Goal: Find specific page/section: Find specific page/section

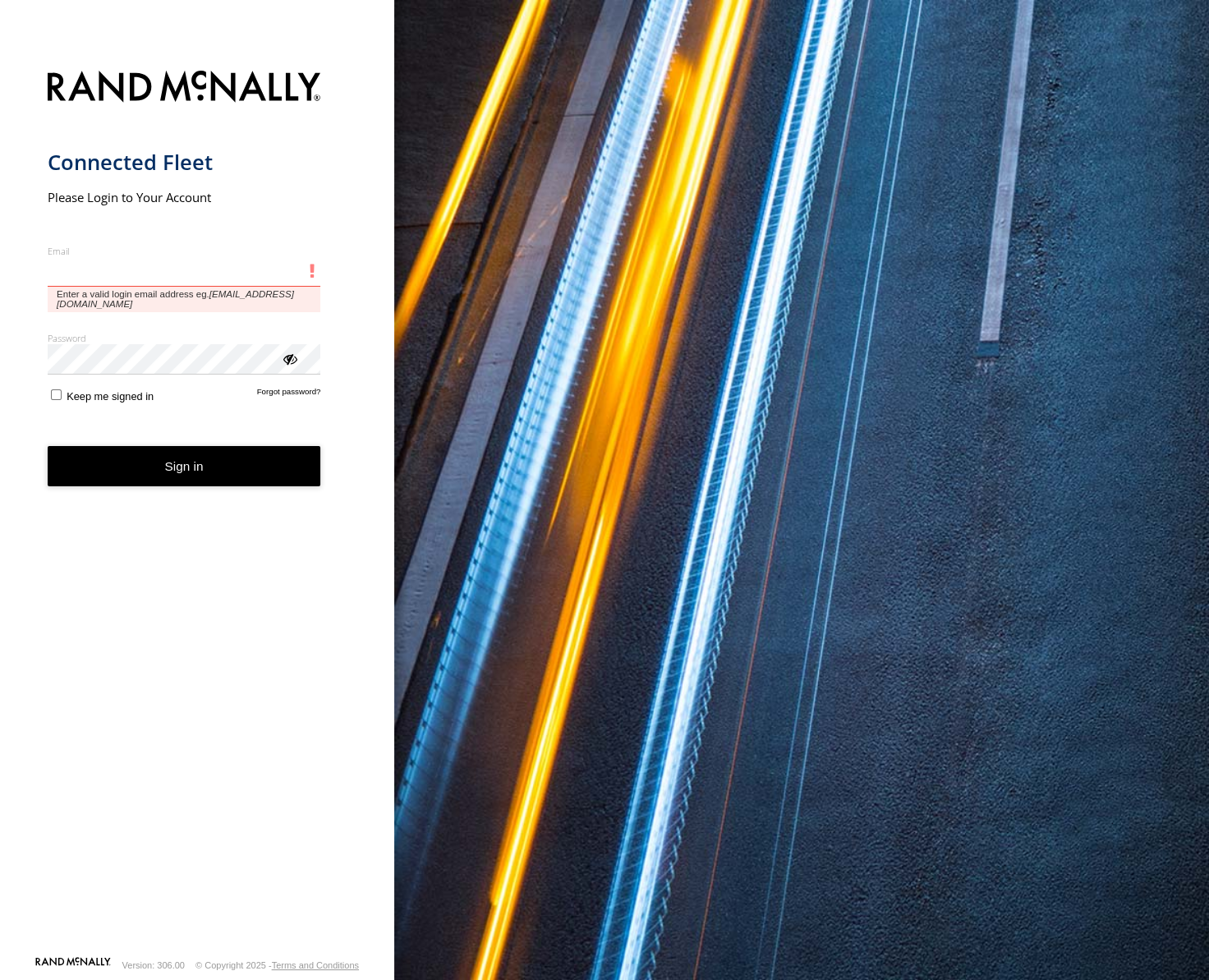
type input "**********"
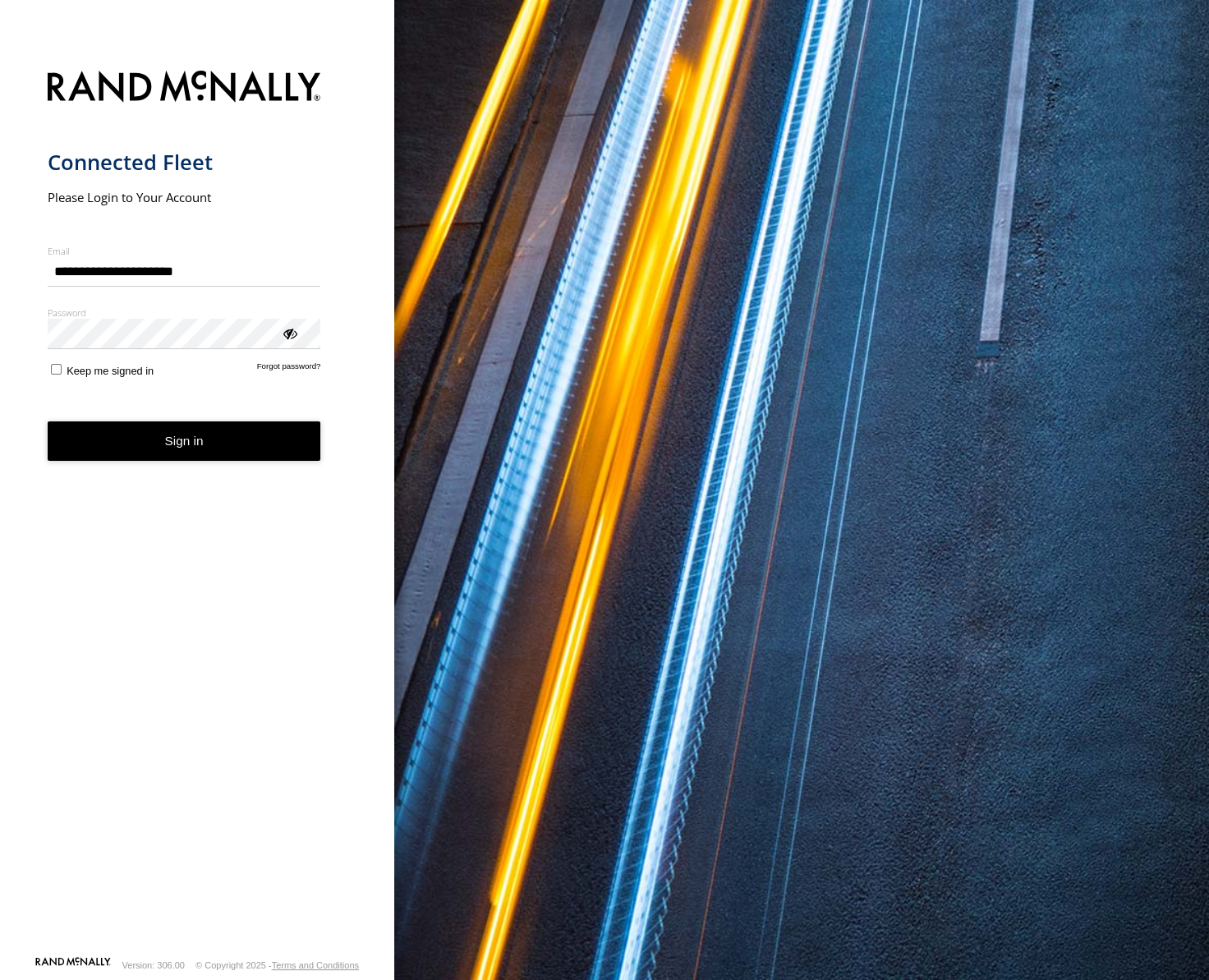
click at [157, 445] on button "Sign in" at bounding box center [185, 441] width 274 height 40
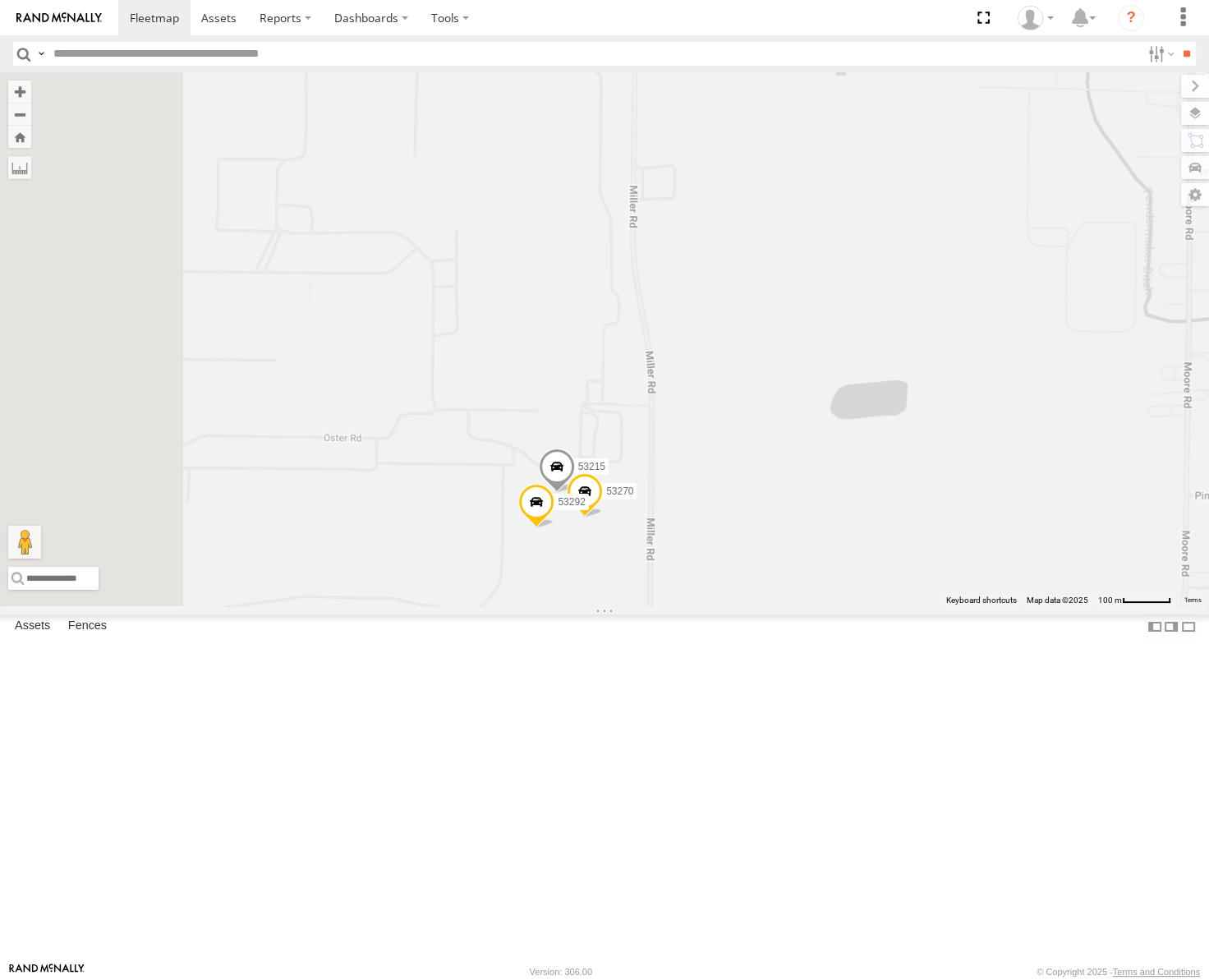
drag, startPoint x: 791, startPoint y: 745, endPoint x: 881, endPoint y: 545, distance: 219.3
click at [881, 547] on div "53147 53223 53247 53222 53258 53250 53217 53137 53241 53235 53146 53271 53272 5…" at bounding box center [604, 339] width 1209 height 534
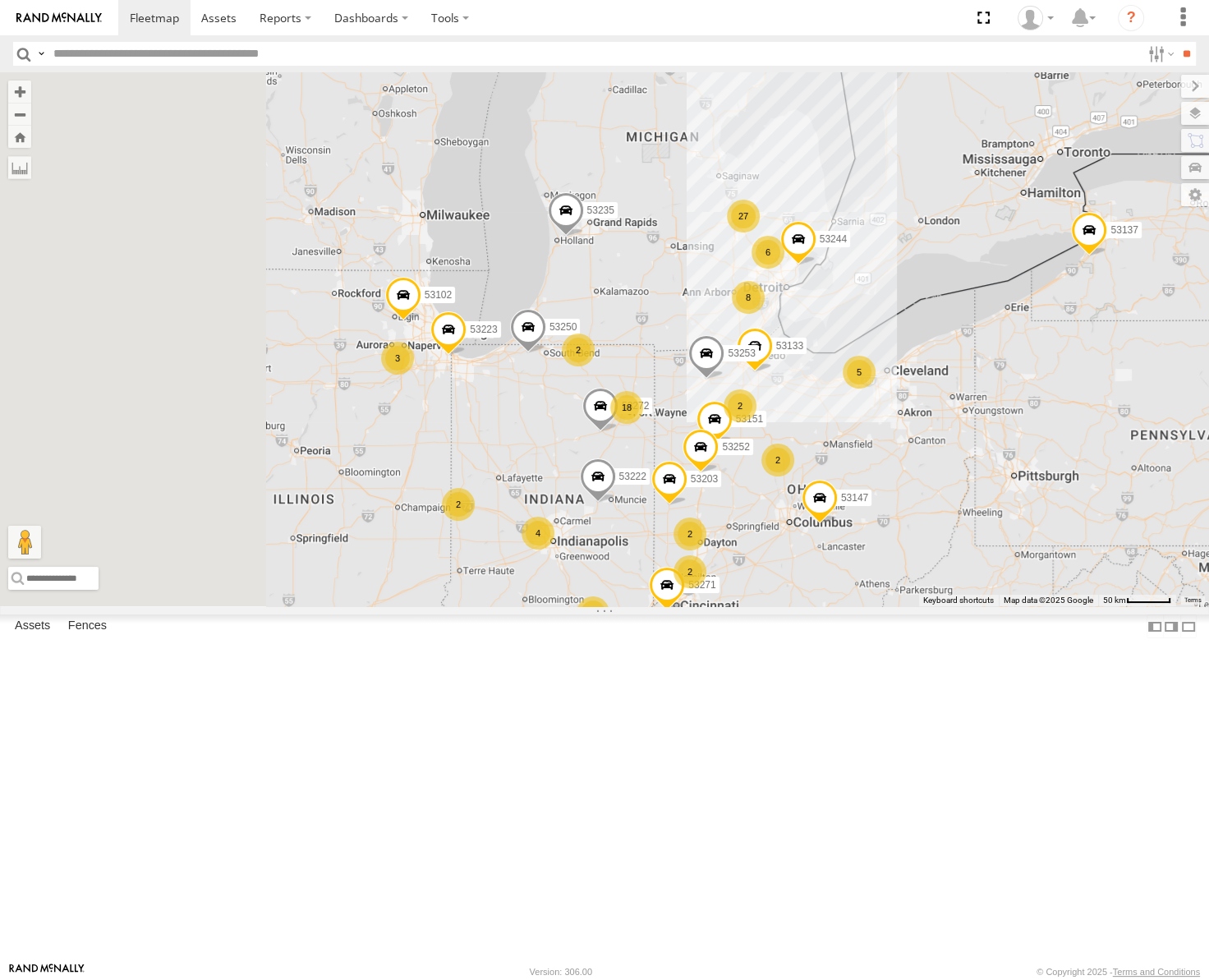
drag, startPoint x: 528, startPoint y: 575, endPoint x: 744, endPoint y: 583, distance: 216.1
click at [744, 583] on div "53133 53244 27 5 4 18 8 53271 53147 3 53223 53272 4 3 2 6 53151 53222 7 53250 5…" at bounding box center [604, 339] width 1209 height 534
drag, startPoint x: 653, startPoint y: 394, endPoint x: 829, endPoint y: 450, distance: 184.7
click at [829, 450] on div "53133 53244 27 5 4 18 8 53271 53147 3 53223 53272 4 3 2 6 53151 53222 7 53250 5…" at bounding box center [604, 339] width 1209 height 534
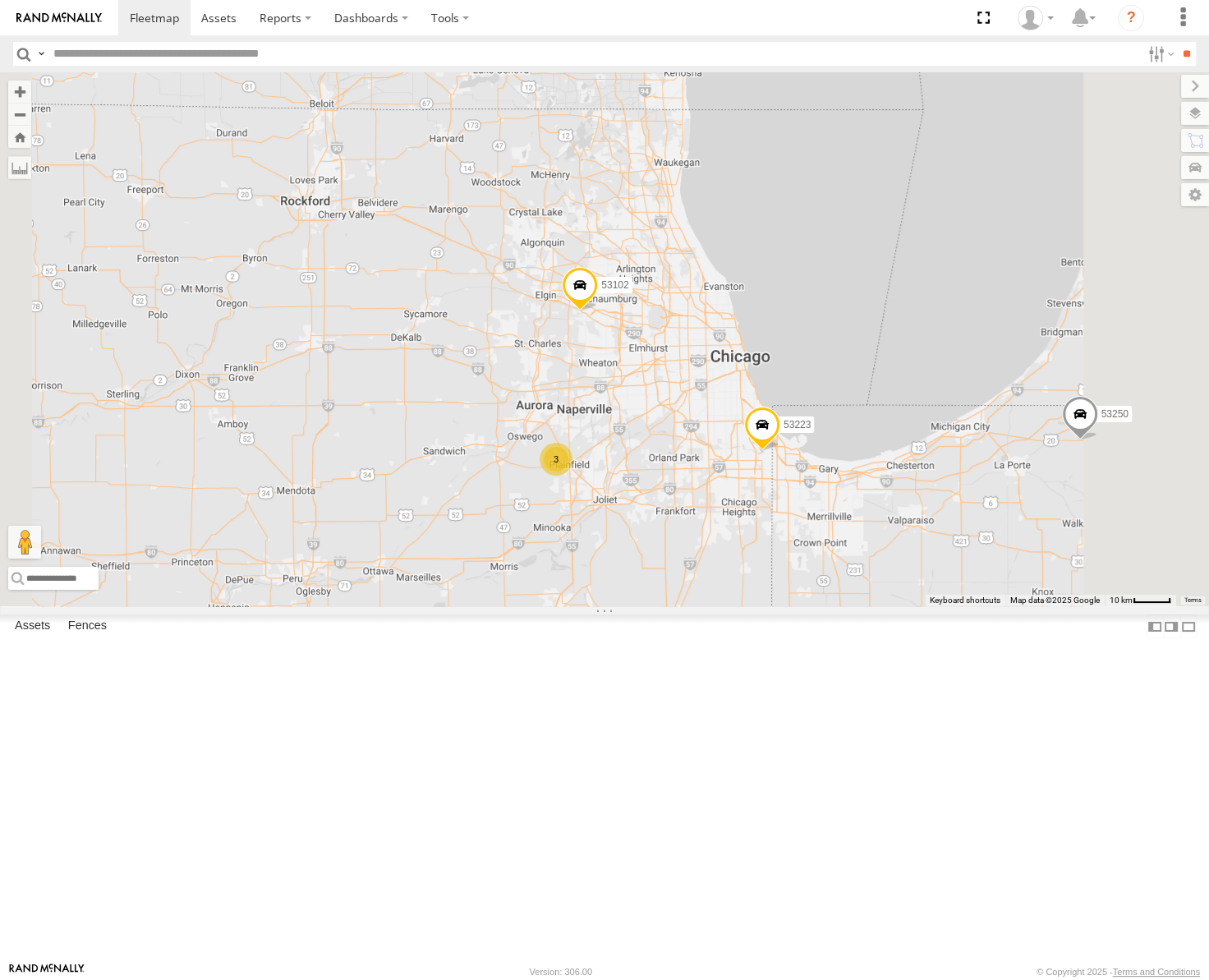
drag, startPoint x: 747, startPoint y: 554, endPoint x: 746, endPoint y: 461, distance: 93.0
click at [746, 461] on div "53147 53223 53222 53250 53137 53235 53247 53258 53217 53241 53146 53271 53272 5…" at bounding box center [604, 339] width 1209 height 534
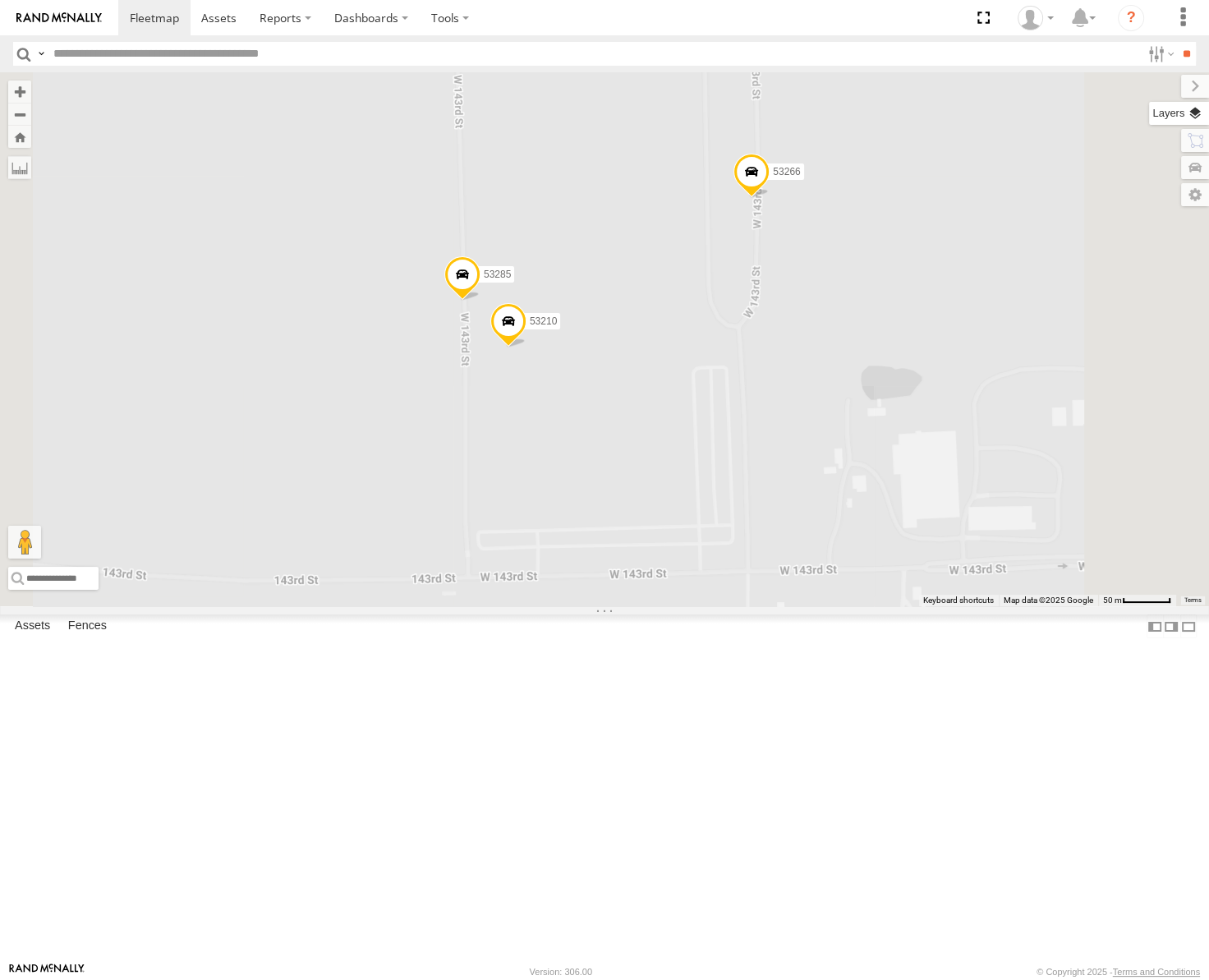
click at [1188, 115] on label at bounding box center [1178, 114] width 60 height 23
click at [0, 0] on div "Basemaps" at bounding box center [0, 0] width 0 height 0
click at [0, 0] on span "Basemaps" at bounding box center [0, 0] width 0 height 0
click at [0, 0] on span "Satellite" at bounding box center [0, 0] width 0 height 0
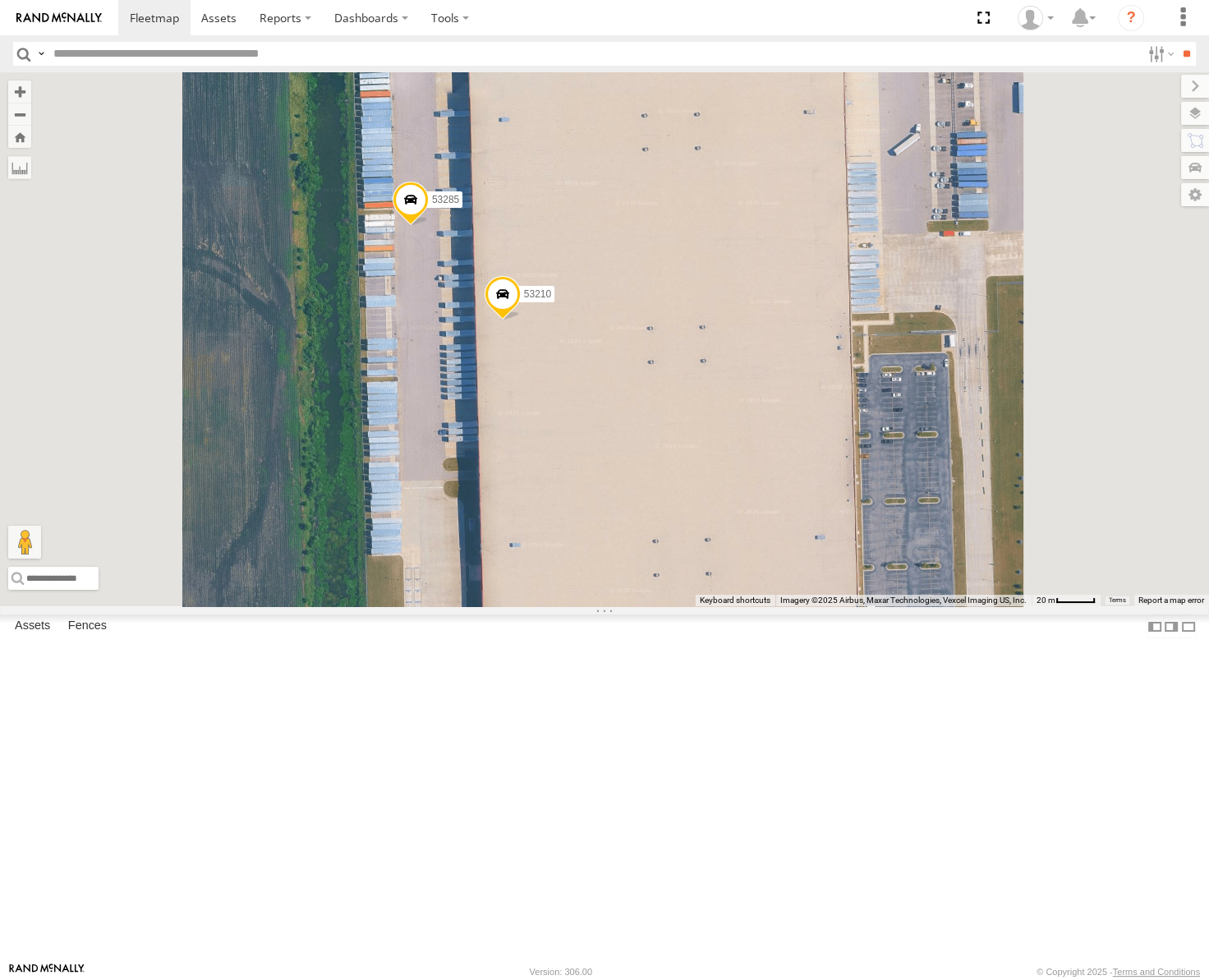
click at [429, 226] on span at bounding box center [410, 203] width 36 height 44
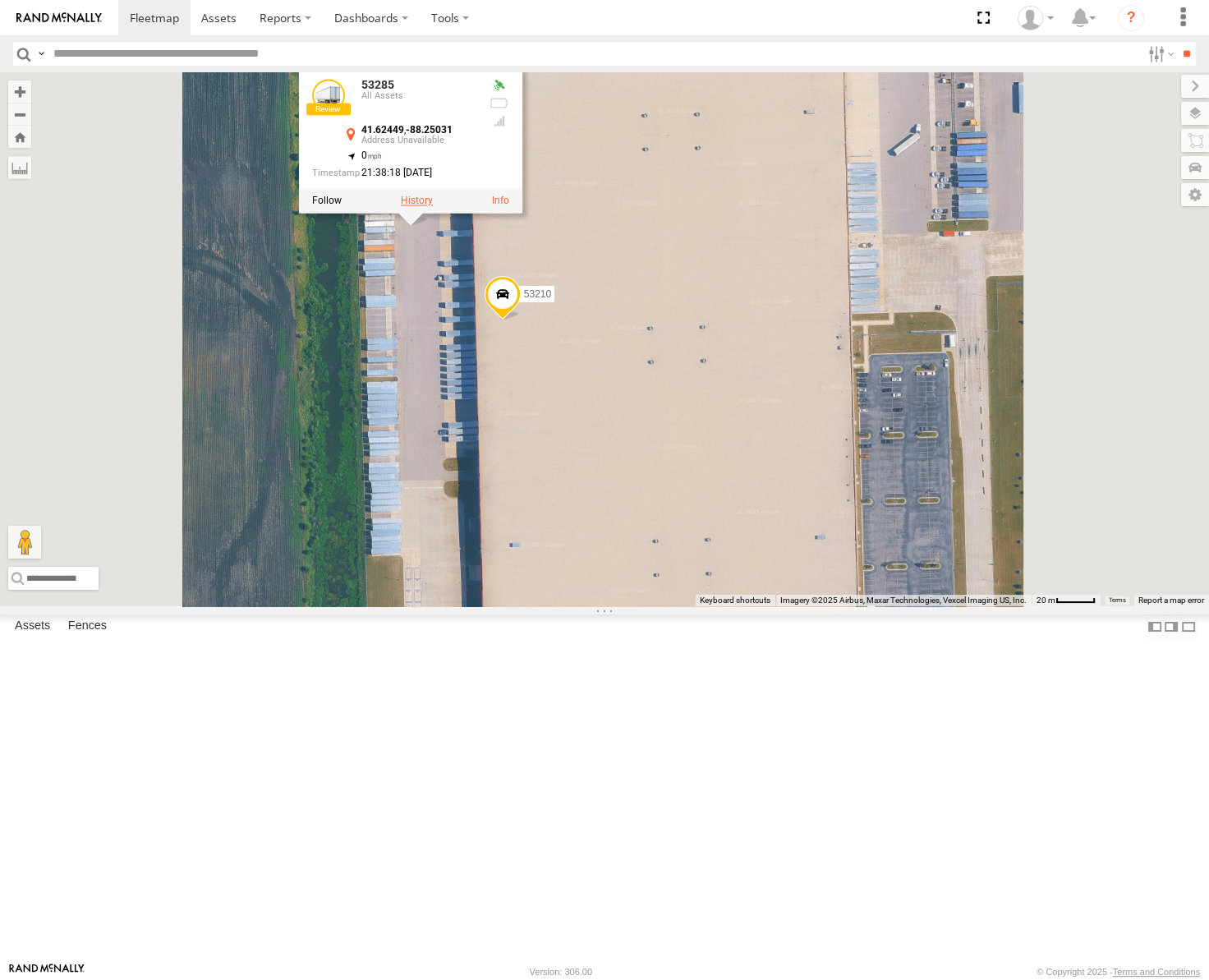
click at [433, 207] on label at bounding box center [417, 201] width 32 height 12
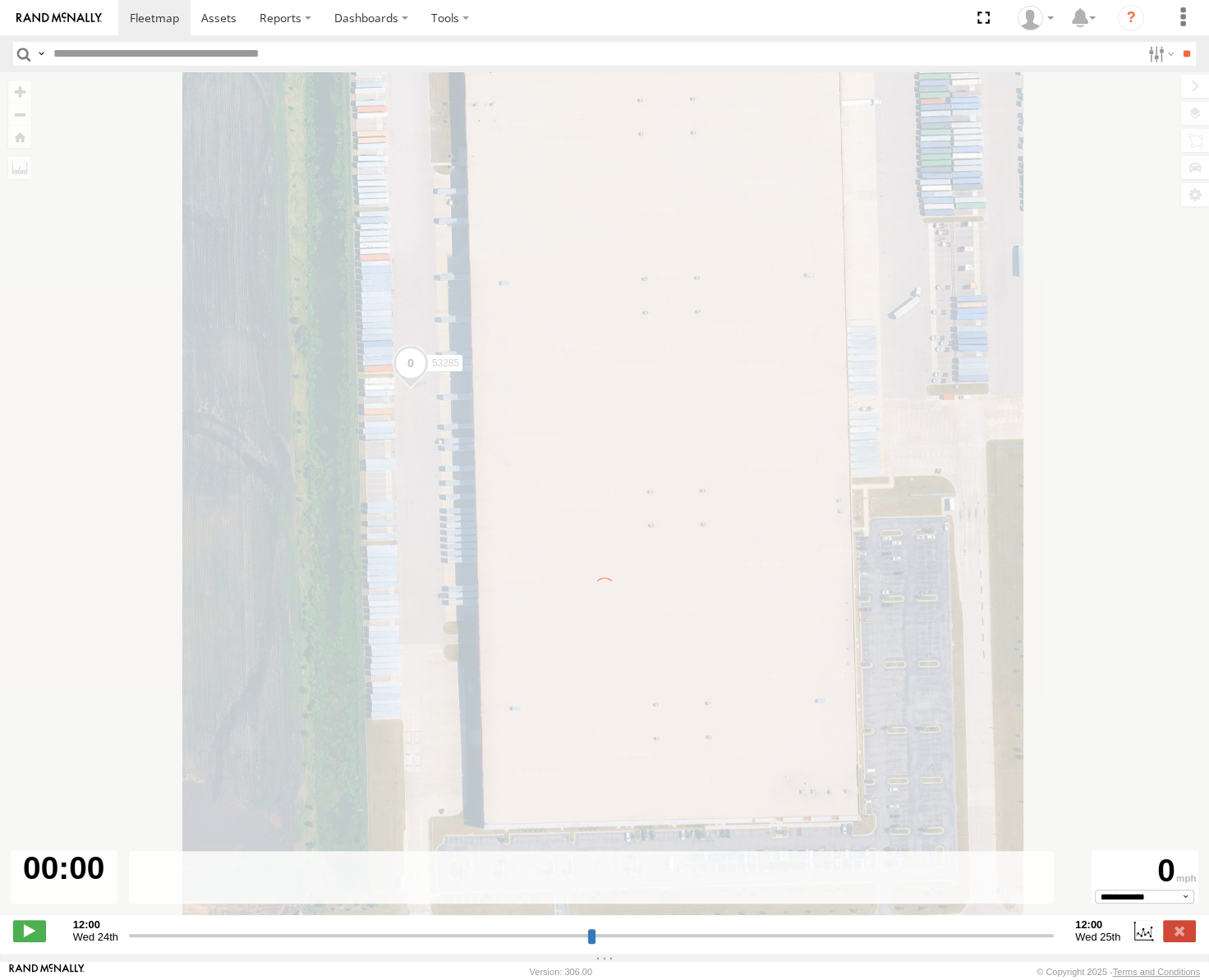
type input "**********"
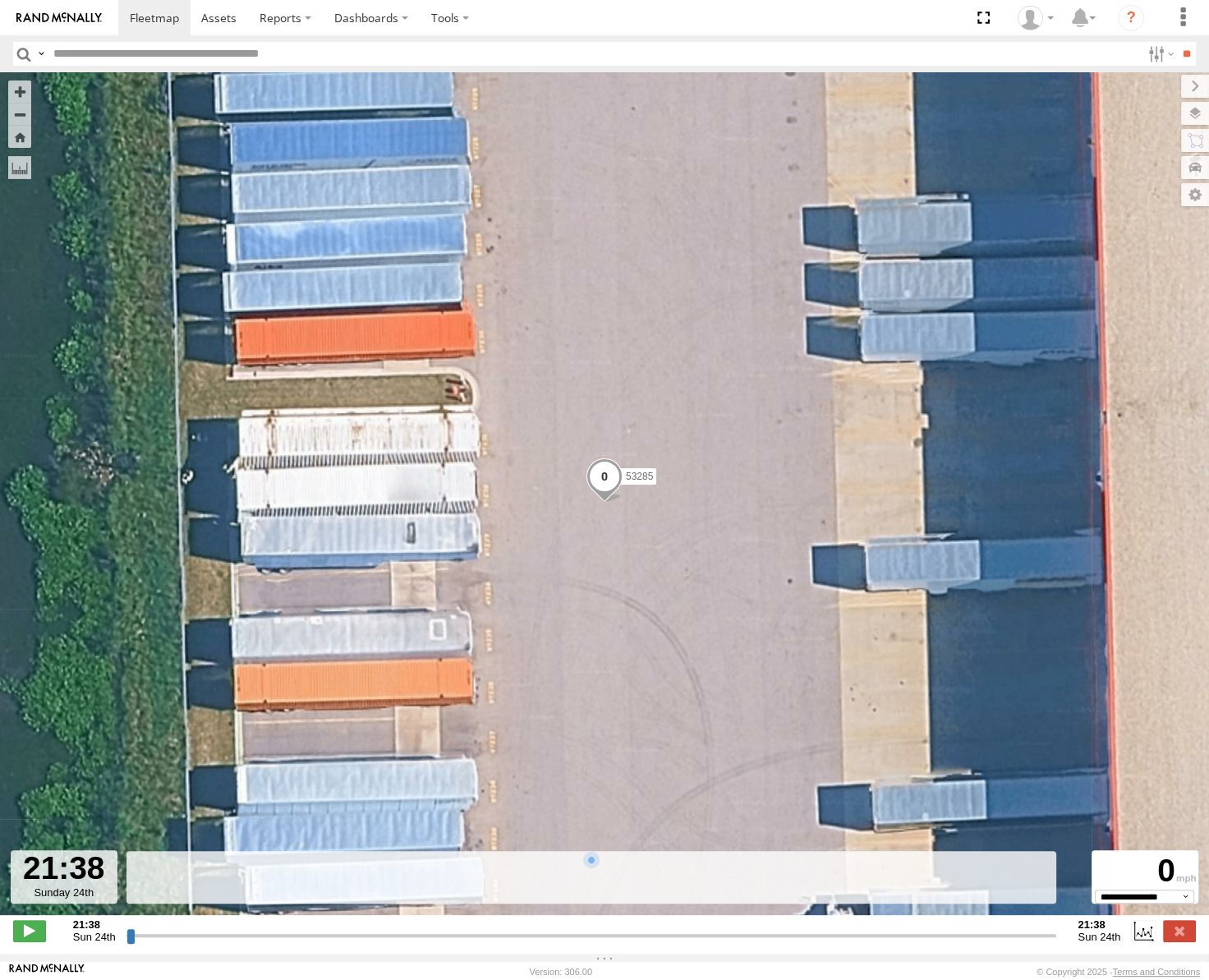
drag, startPoint x: 129, startPoint y: 948, endPoint x: 232, endPoint y: 760, distance: 214.4
click at [231, 930] on input "range" at bounding box center [592, 936] width 931 height 16
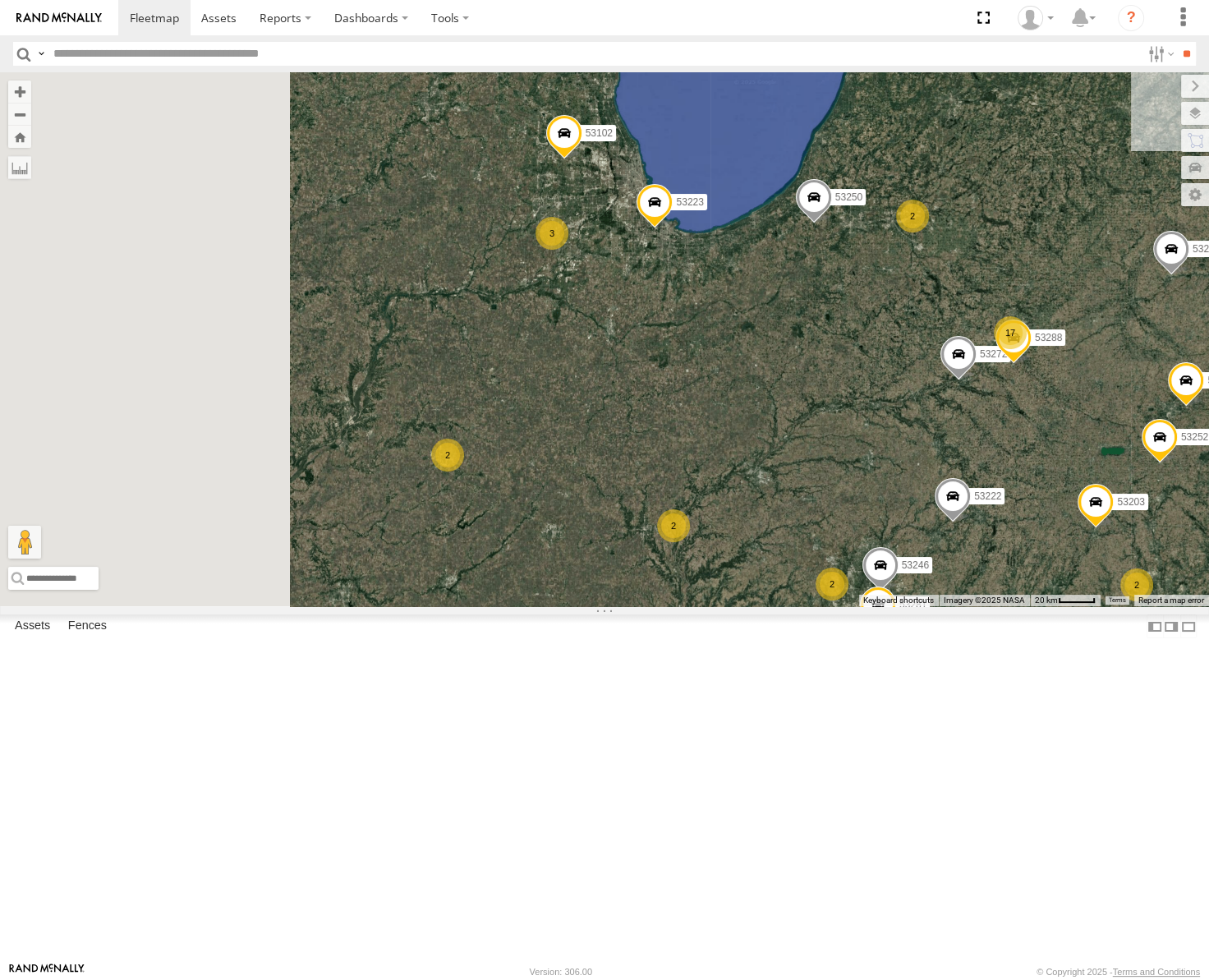
drag, startPoint x: 713, startPoint y: 450, endPoint x: 915, endPoint y: 509, distance: 210.4
click at [917, 509] on div "53147 53223 53247 53222 53258 53250 53217 53137 53241 53235 53146 17 53271 23 5…" at bounding box center [604, 339] width 1209 height 534
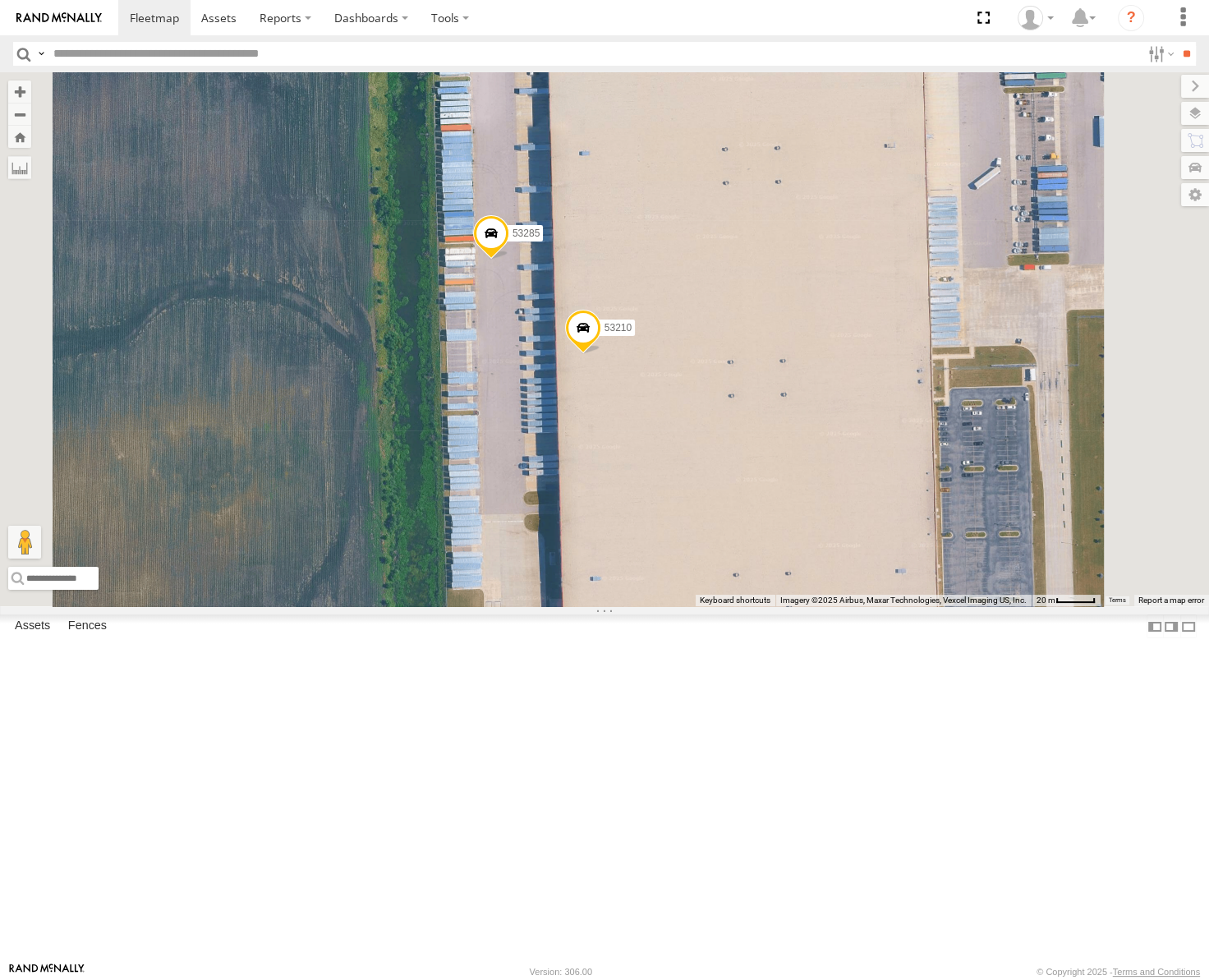
click at [601, 354] on span at bounding box center [583, 332] width 36 height 44
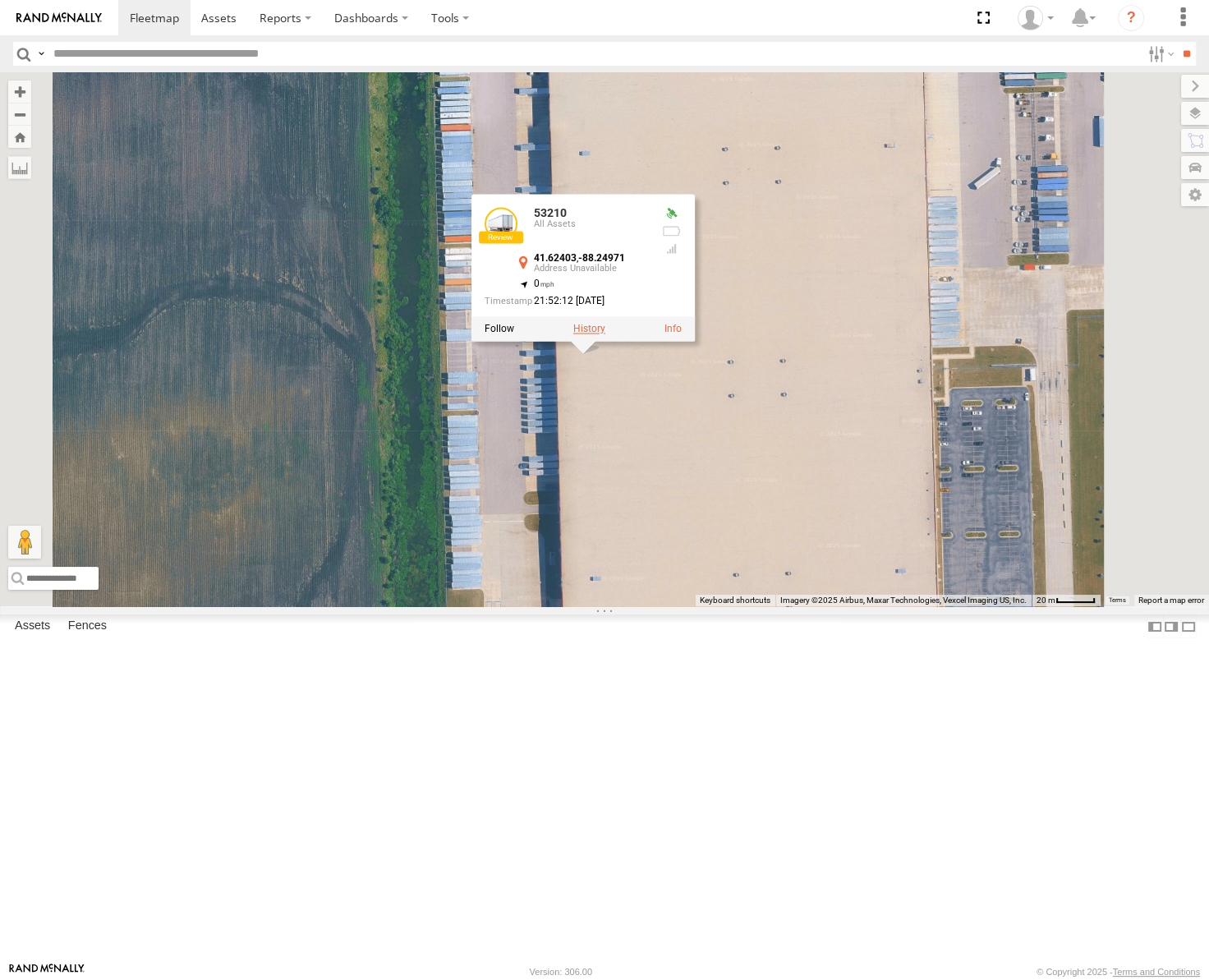
click at [605, 335] on label at bounding box center [589, 329] width 32 height 12
type input "**********"
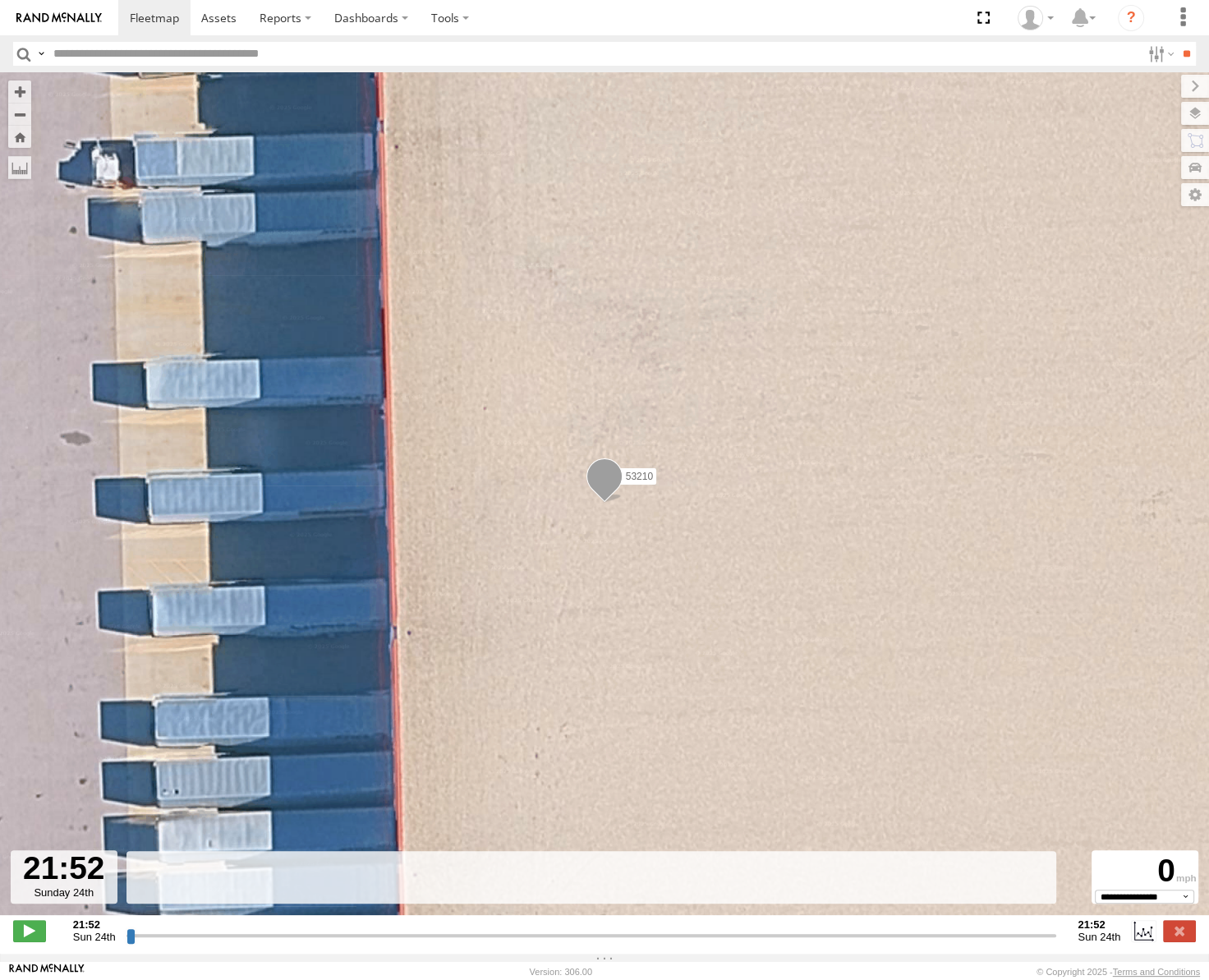
drag, startPoint x: 125, startPoint y: 942, endPoint x: 387, endPoint y: 867, distance: 272.5
click at [376, 928] on input "range" at bounding box center [592, 936] width 931 height 16
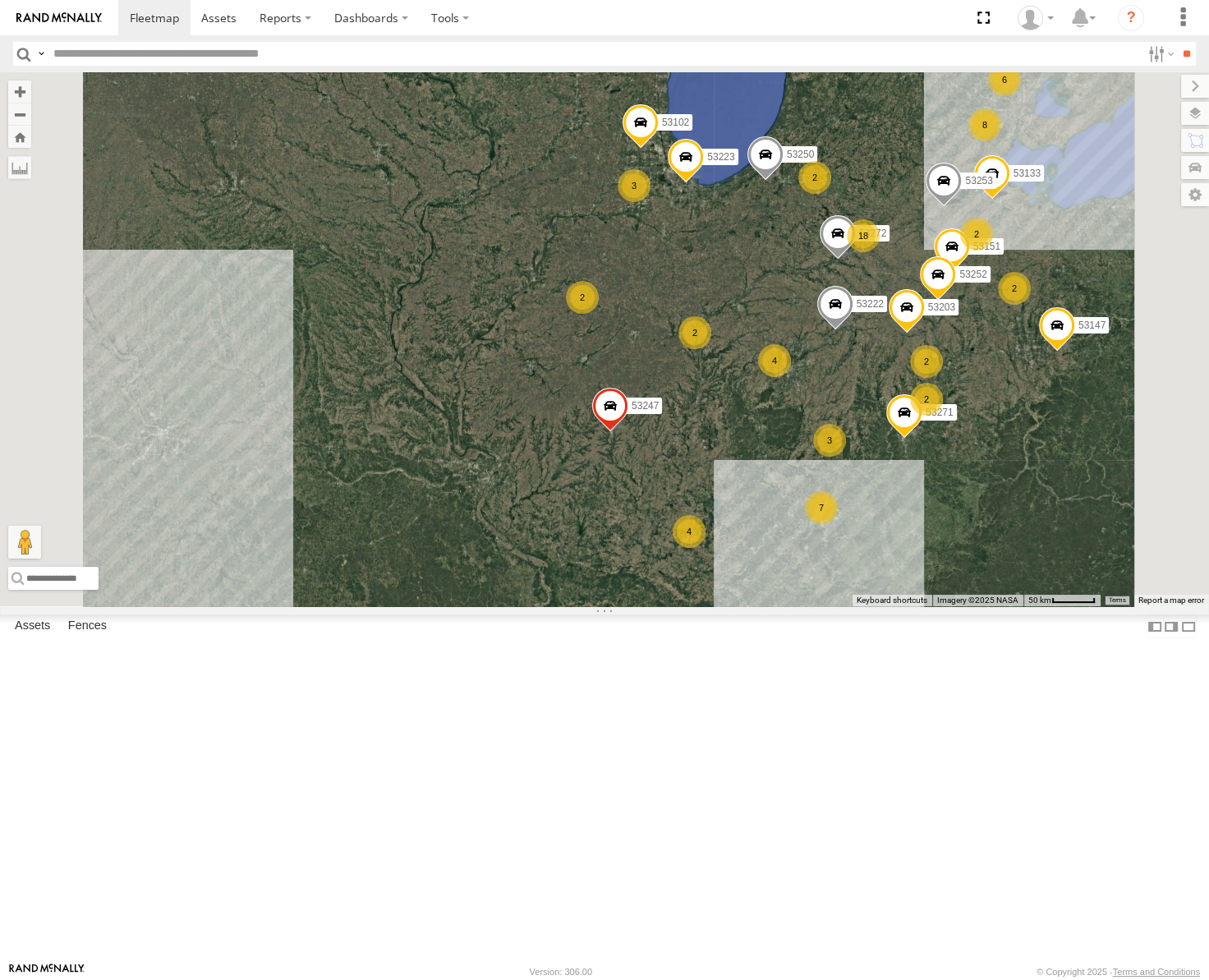
drag, startPoint x: 943, startPoint y: 427, endPoint x: 778, endPoint y: 514, distance: 186.5
click at [778, 514] on div "53147 53223 53247 53222 53258 53250 53217 53137 53241 53235 53146 27 4 18 8 532…" at bounding box center [604, 339] width 1209 height 534
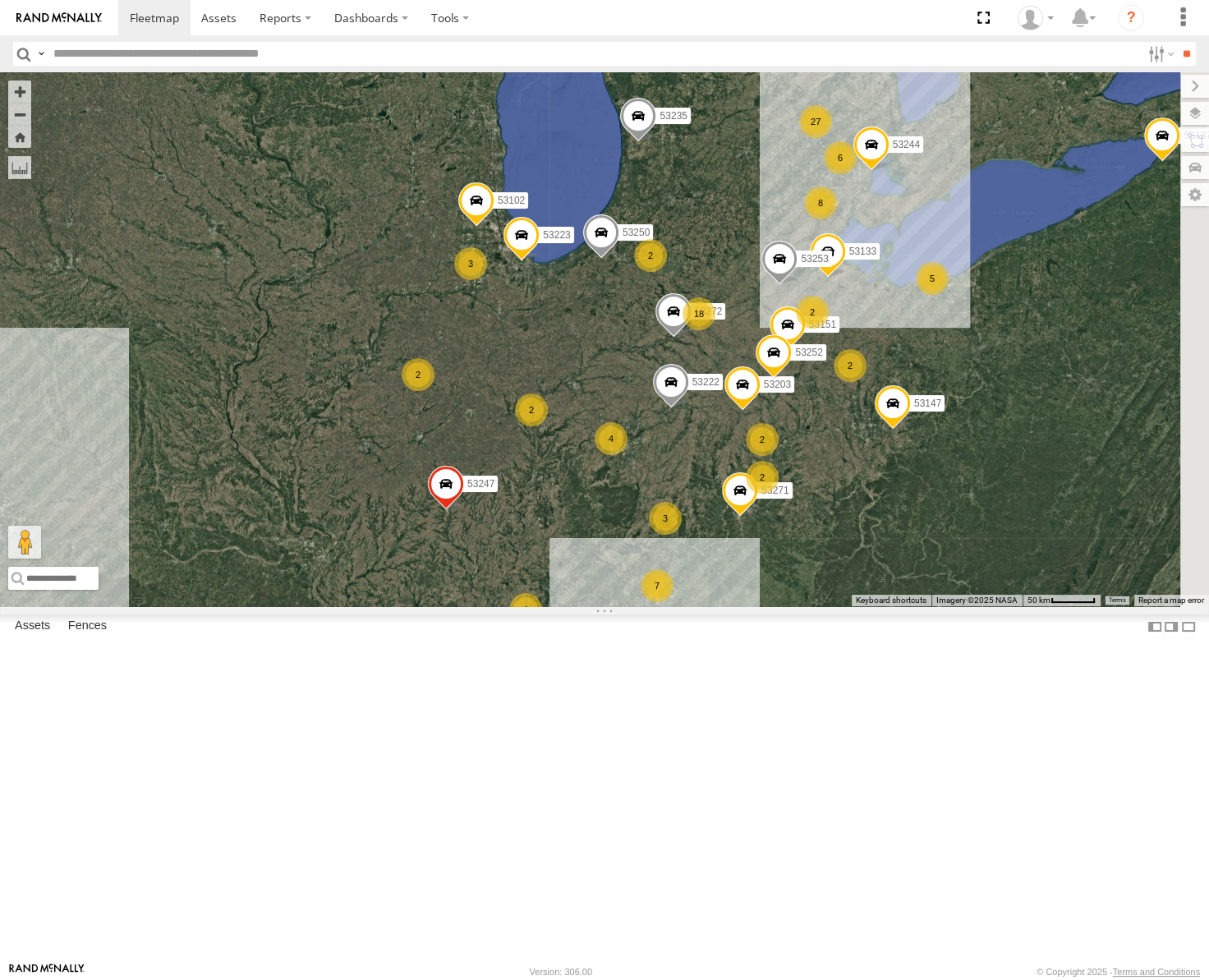
drag, startPoint x: 904, startPoint y: 353, endPoint x: 790, endPoint y: 409, distance: 127.0
click at [790, 409] on div "53147 53223 53247 53222 53258 53250 53217 53137 53241 53235 53146 27 4 18 8 532…" at bounding box center [604, 339] width 1209 height 534
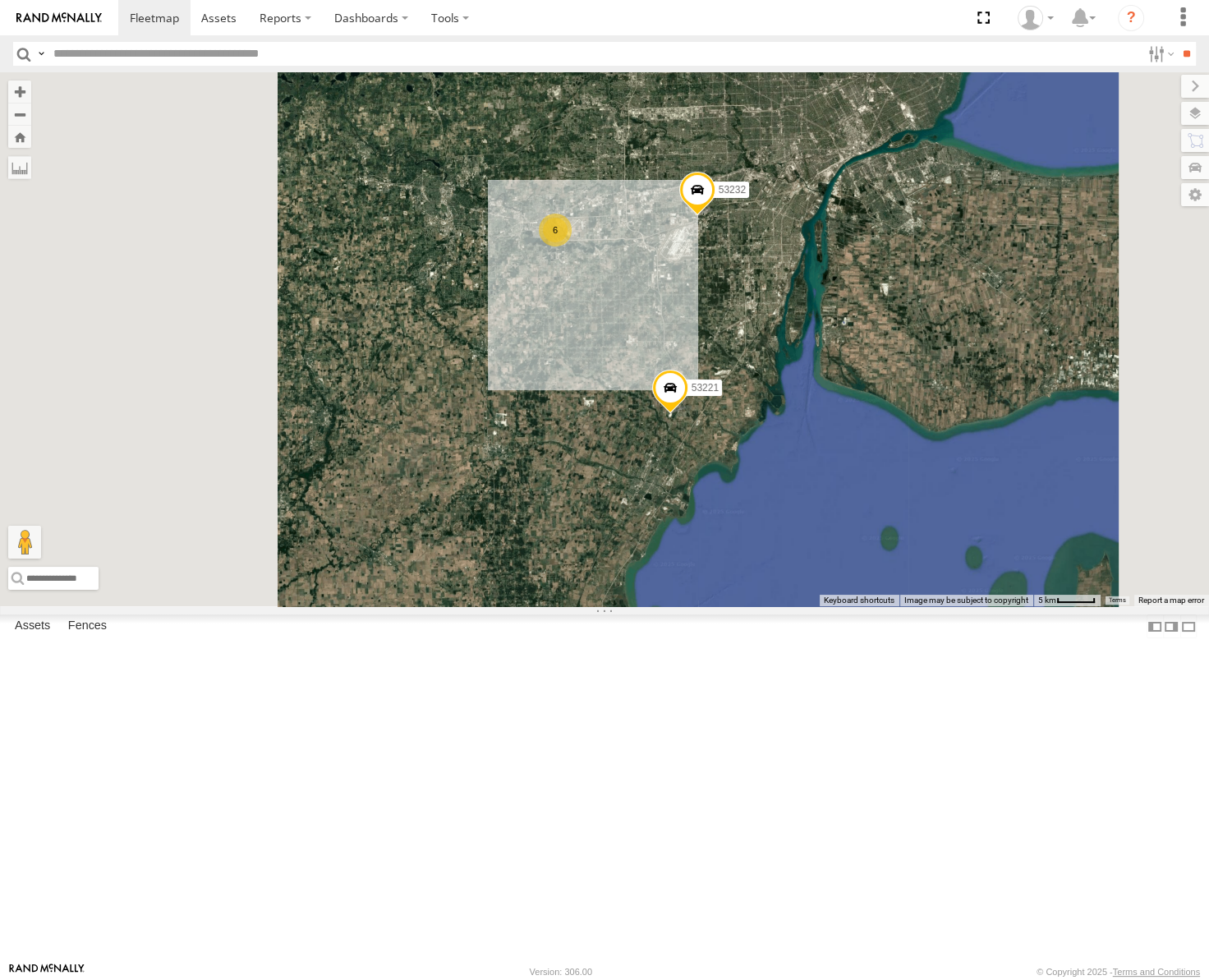
drag, startPoint x: 705, startPoint y: 326, endPoint x: 816, endPoint y: 484, distance: 193.1
click at [816, 484] on div "53147 53223 53247 53222 53258 53250 53217 53137 53241 53235 53146 53271 53272 5…" at bounding box center [604, 339] width 1209 height 534
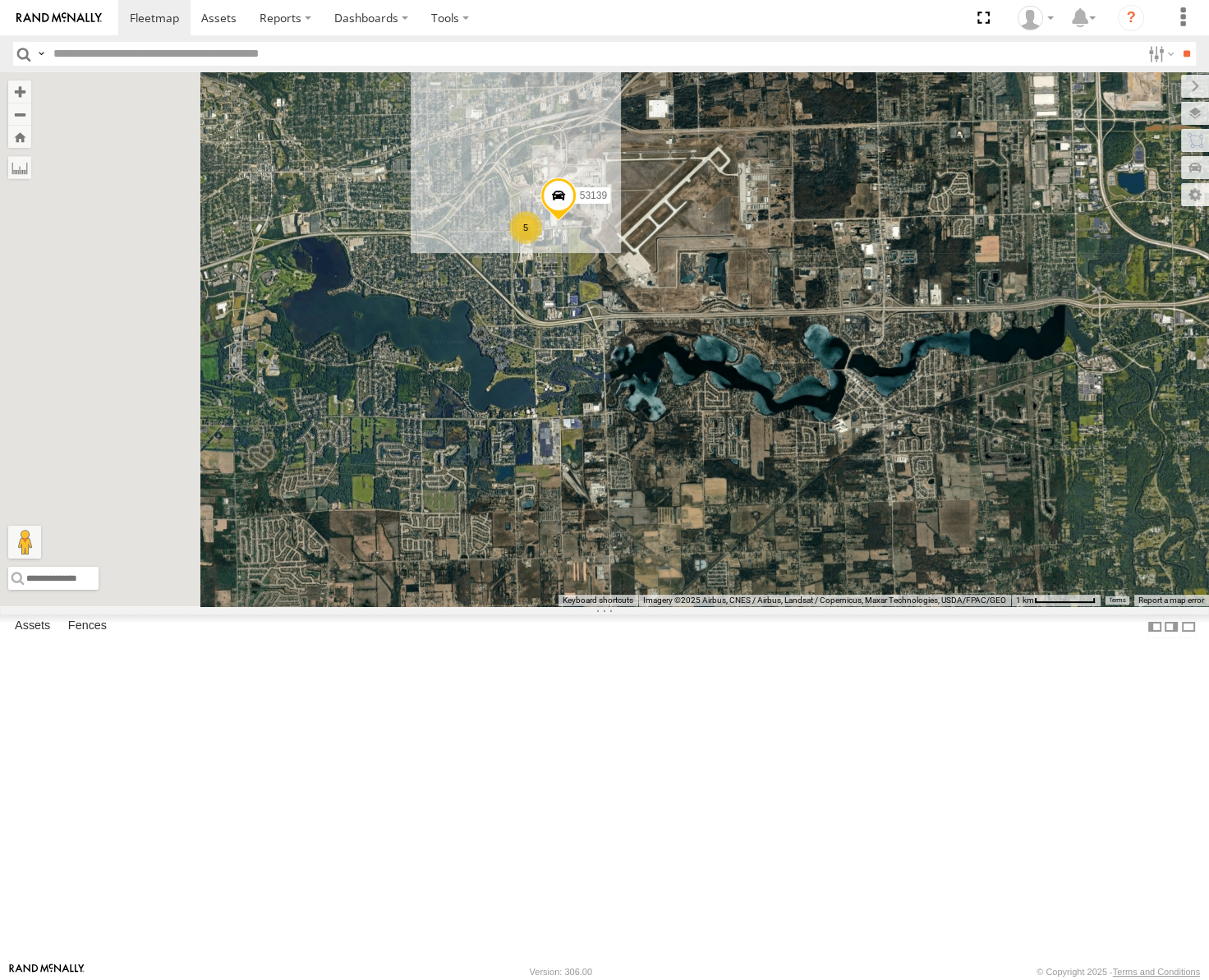
drag, startPoint x: 744, startPoint y: 412, endPoint x: 784, endPoint y: 463, distance: 64.8
click at [783, 463] on div "53147 53223 53247 53222 53258 53250 53217 53137 53241 53235 53146 53271 53272 5…" at bounding box center [604, 339] width 1209 height 534
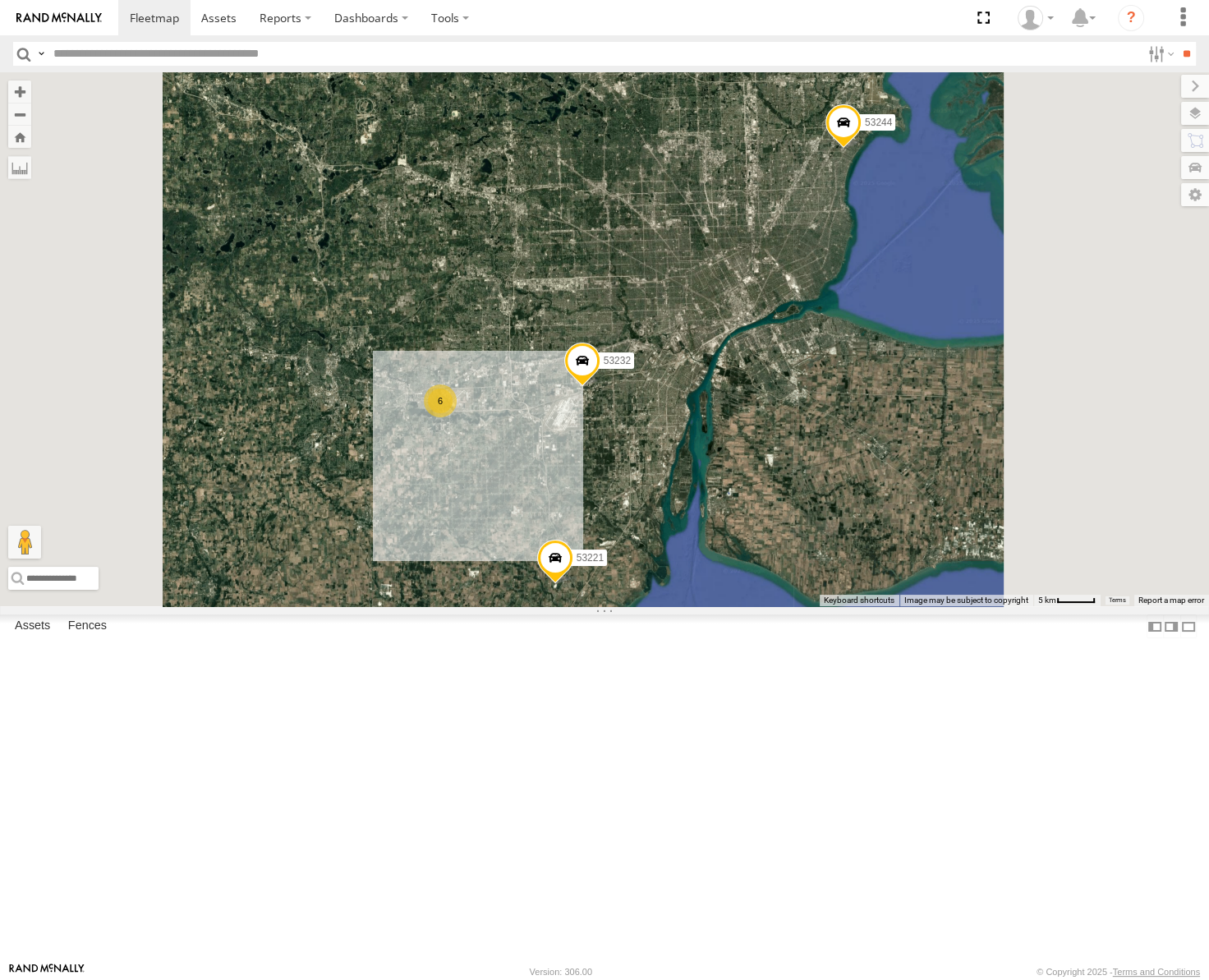
drag, startPoint x: 780, startPoint y: 329, endPoint x: 747, endPoint y: 475, distance: 149.7
click at [747, 475] on div "53147 53223 53247 53222 53258 53250 53217 53137 53241 53235 53146 53271 53272 5…" at bounding box center [604, 339] width 1209 height 534
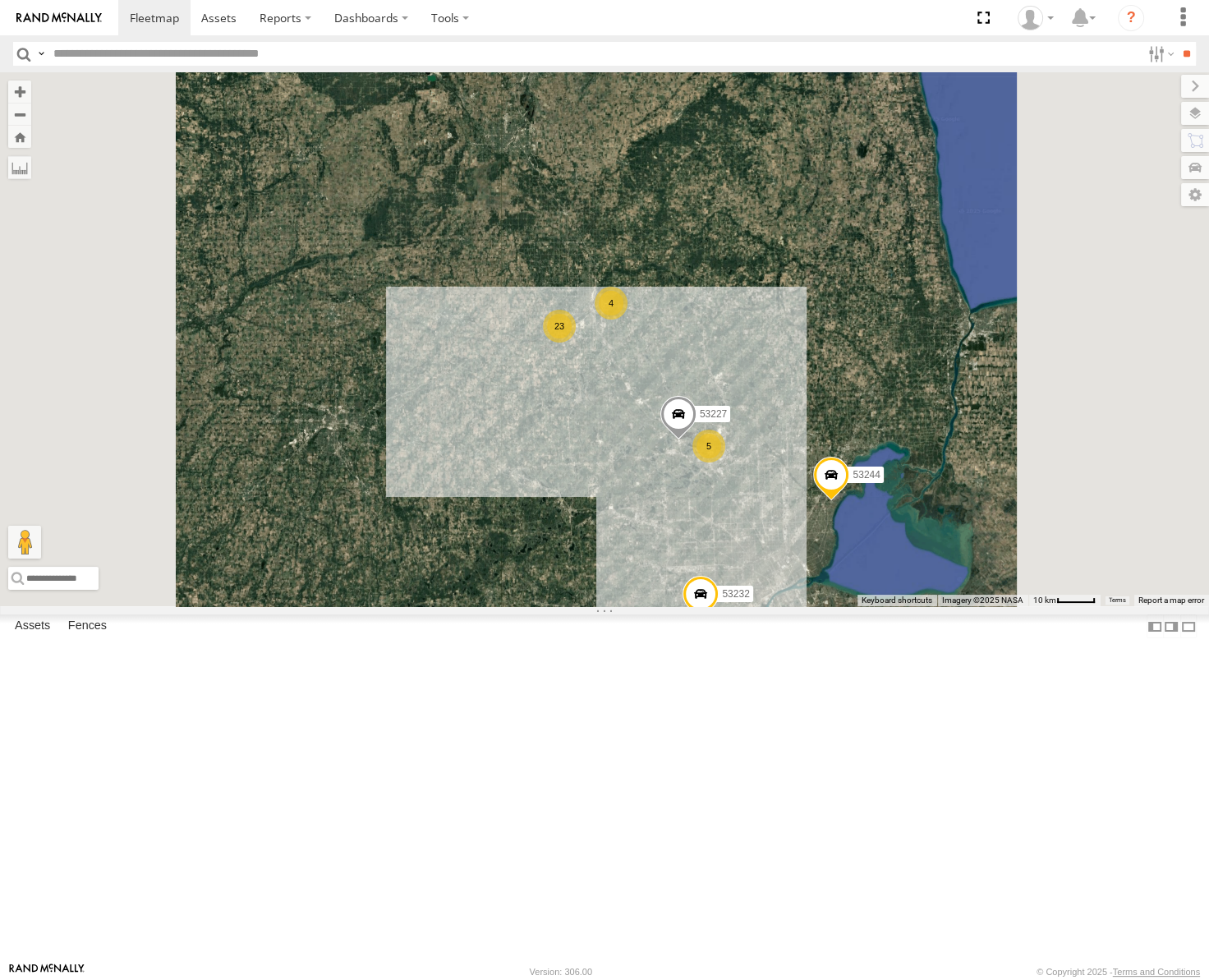
click at [616, 361] on div "53147 53223 53247 53222 53258 53250 53217 53137 53241 53235 53146 53271 53272 5…" at bounding box center [604, 339] width 1209 height 534
click at [158, 47] on input "text" at bounding box center [594, 53] width 1094 height 24
click at [1177, 42] on input "**" at bounding box center [1186, 53] width 19 height 24
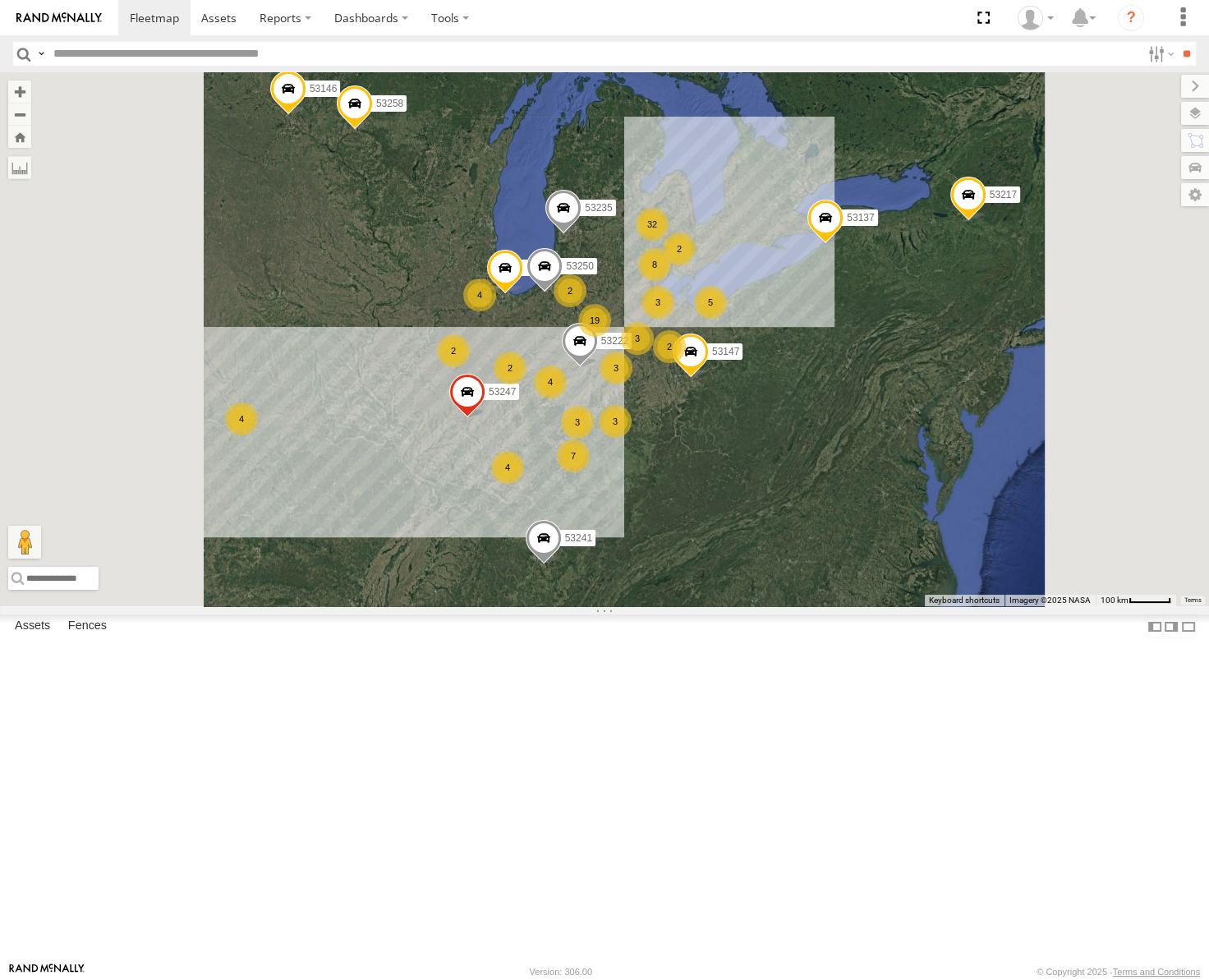
click at [147, 51] on input "text" at bounding box center [594, 53] width 1094 height 24
type input "*****"
click at [1177, 42] on input "**" at bounding box center [1186, 53] width 19 height 24
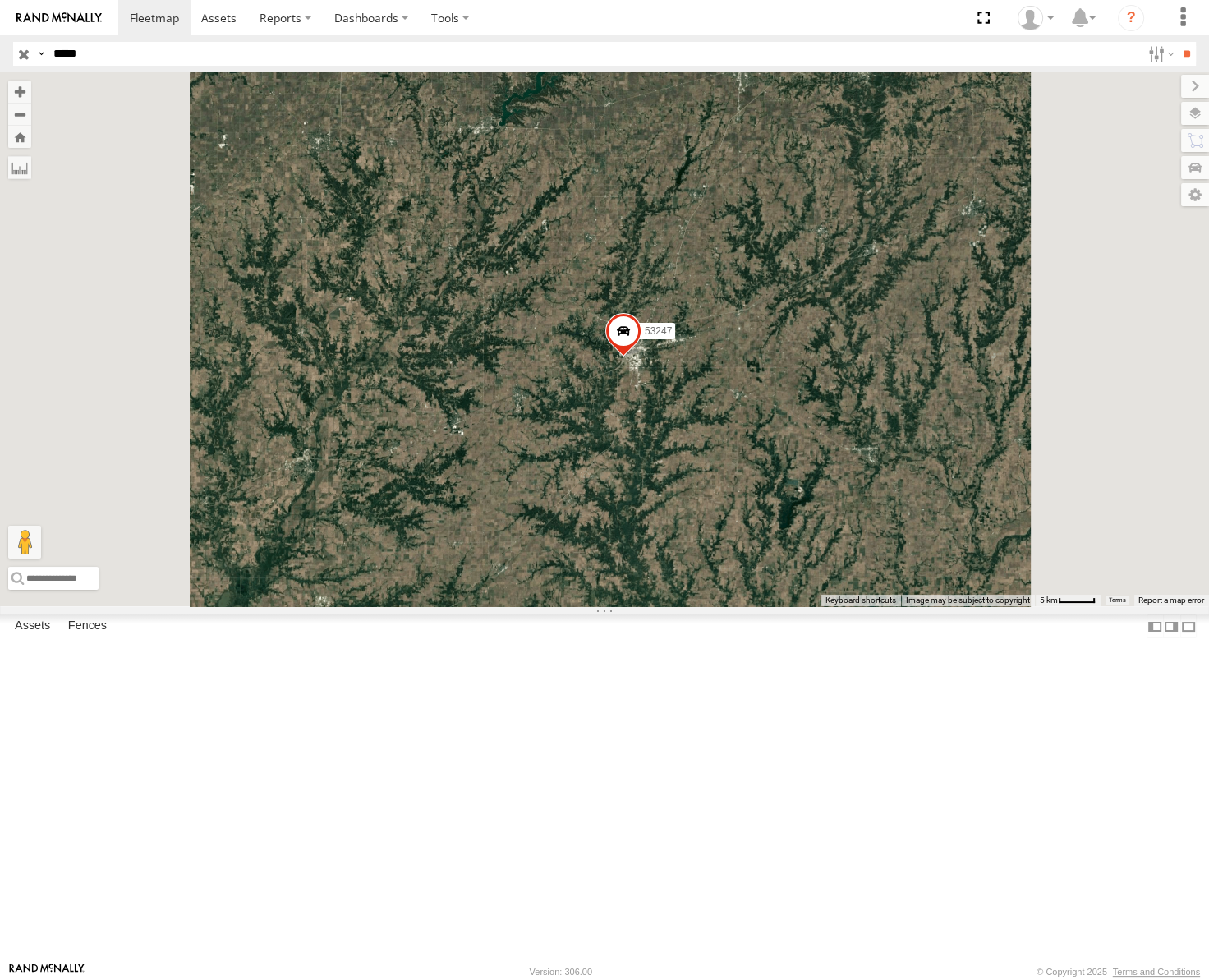
click at [24, 56] on input "button" at bounding box center [24, 53] width 21 height 24
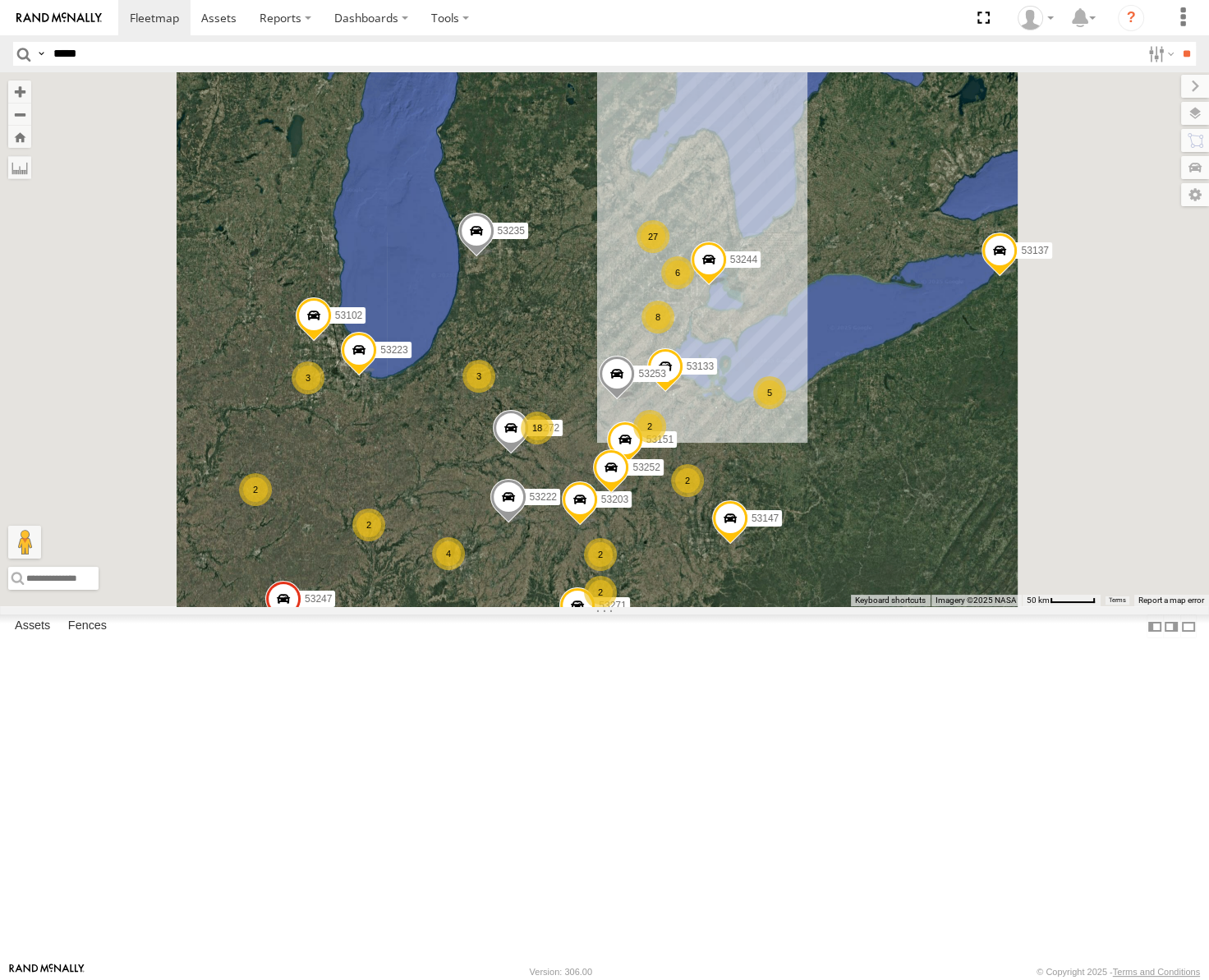
drag, startPoint x: 977, startPoint y: 498, endPoint x: 996, endPoint y: 473, distance: 31.4
click at [996, 473] on div "53147 53223 53247 53222 53258 53217 53137 53241 53235 53146 27 5 4 18 8 53271 3…" at bounding box center [604, 339] width 1209 height 534
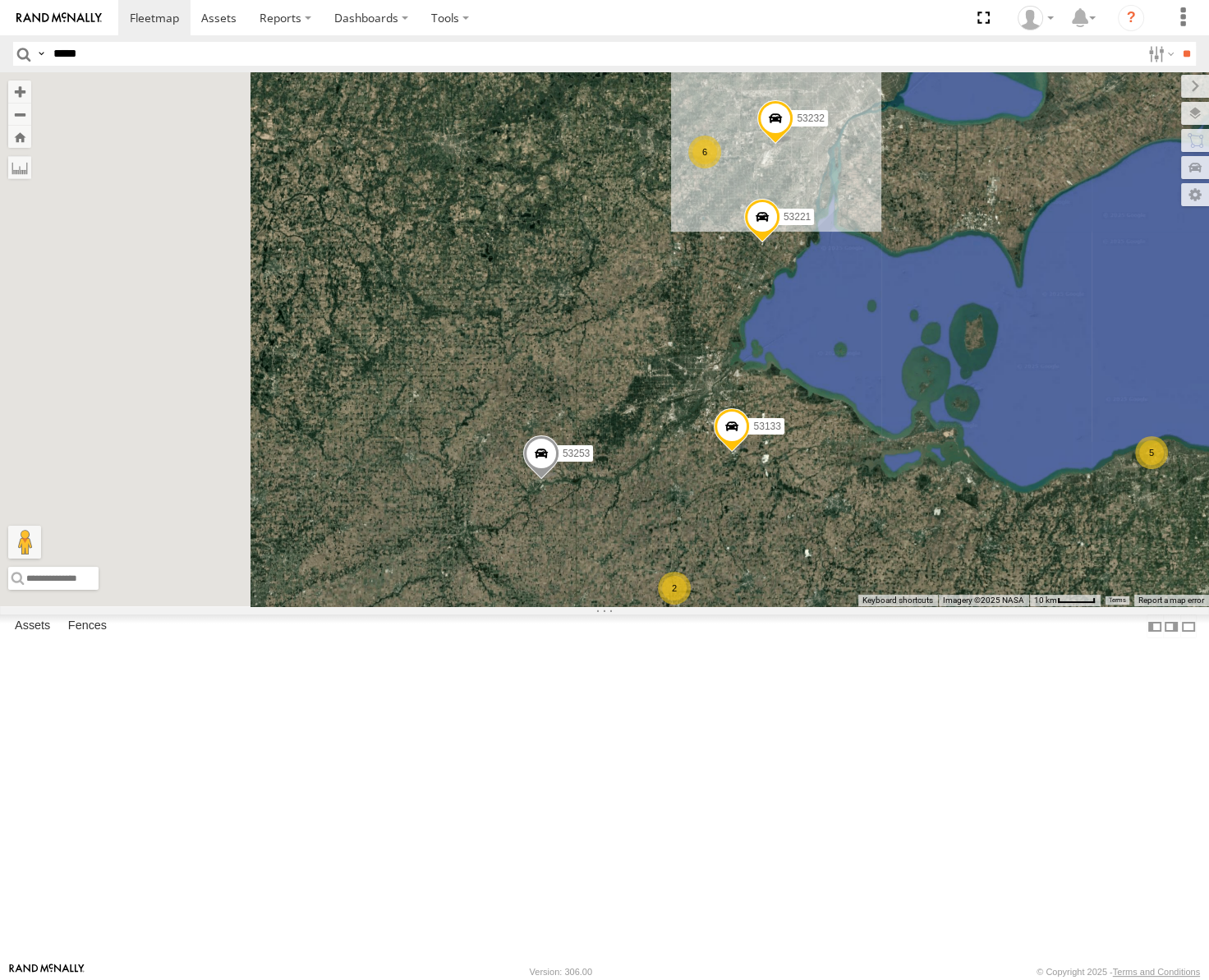
drag, startPoint x: 761, startPoint y: 625, endPoint x: 909, endPoint y: 537, distance: 172.2
click at [909, 535] on div "53147 53223 53247 53222 53258 53217 53137 53241 53235 53146 53271 53272 53151 5…" at bounding box center [604, 339] width 1209 height 534
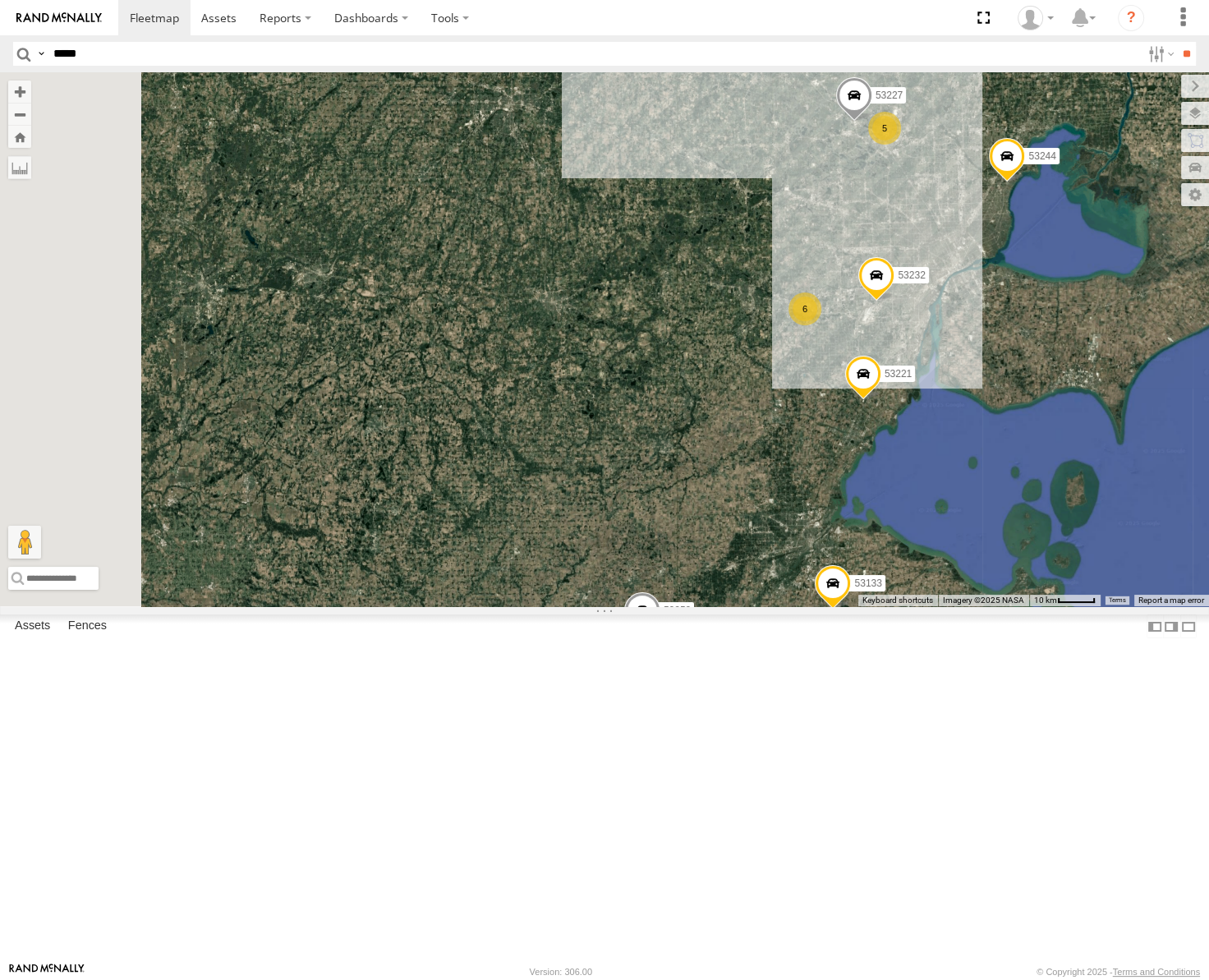
drag, startPoint x: 855, startPoint y: 407, endPoint x: 936, endPoint y: 529, distance: 146.4
click at [936, 529] on div "53147 53223 53247 53222 53258 53217 53137 53241 53235 53146 53271 53272 53151 5…" at bounding box center [604, 339] width 1209 height 534
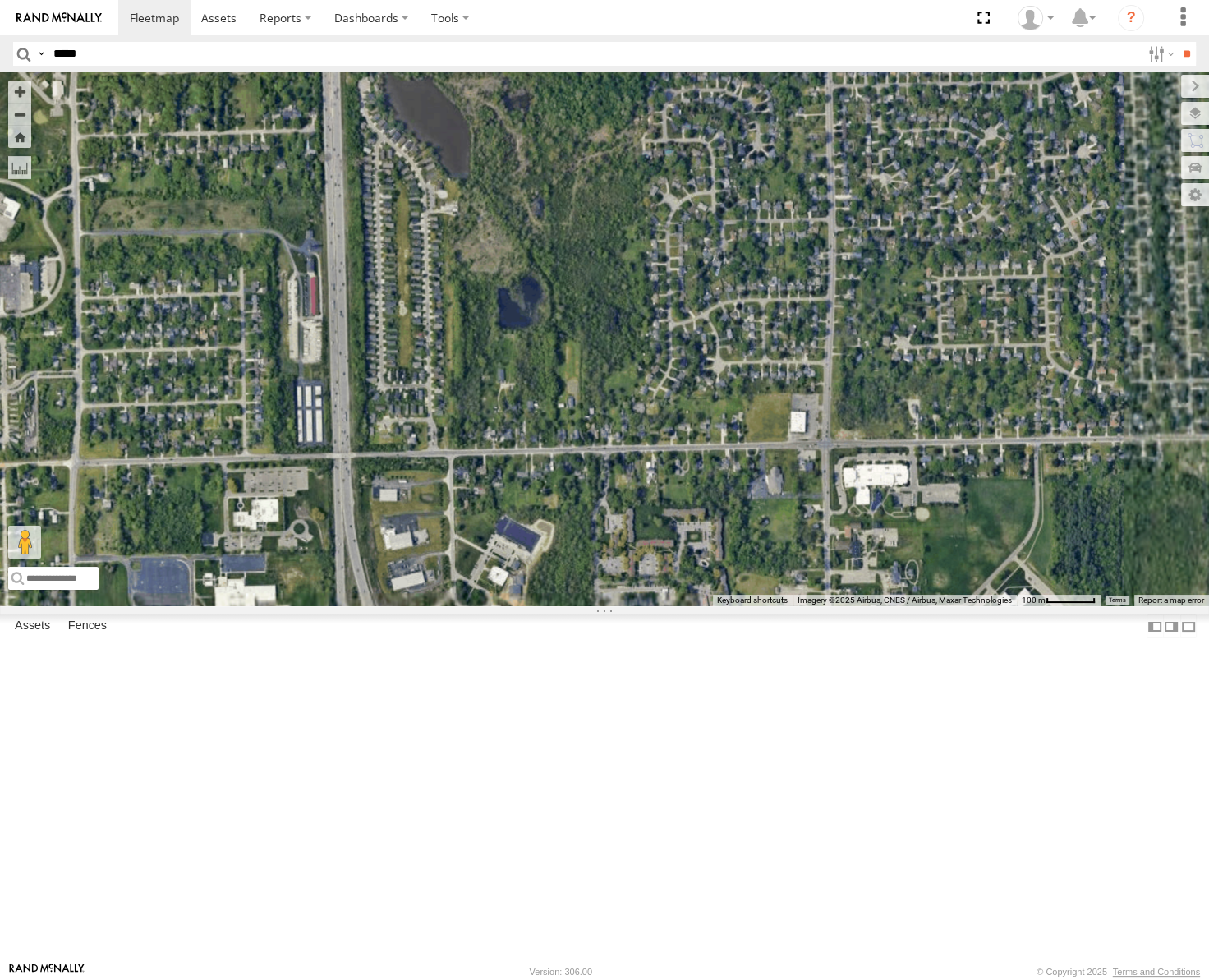
drag, startPoint x: 825, startPoint y: 332, endPoint x: 829, endPoint y: 651, distance: 319.0
click at [829, 606] on div "53147 53223 53247 53222 53258 53217 53137 53241 53235 53146 53271 53272 53151 5…" at bounding box center [604, 339] width 1209 height 534
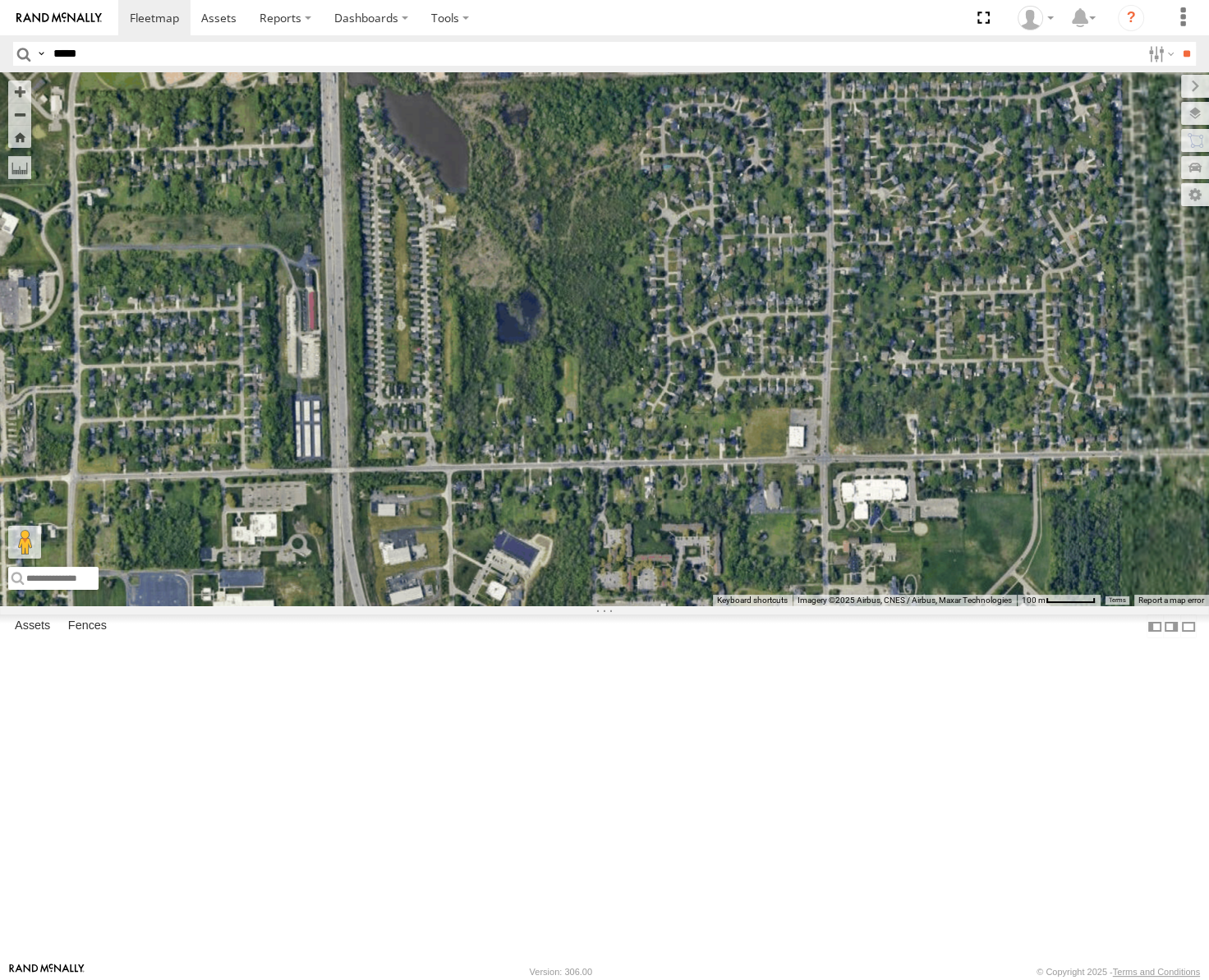
drag, startPoint x: 881, startPoint y: 283, endPoint x: 855, endPoint y: 550, distance: 268.3
click at [865, 606] on div "53147 53223 53247 53222 53258 53217 53137 53241 53235 53146 53271 53272 53151 5…" at bounding box center [604, 339] width 1209 height 534
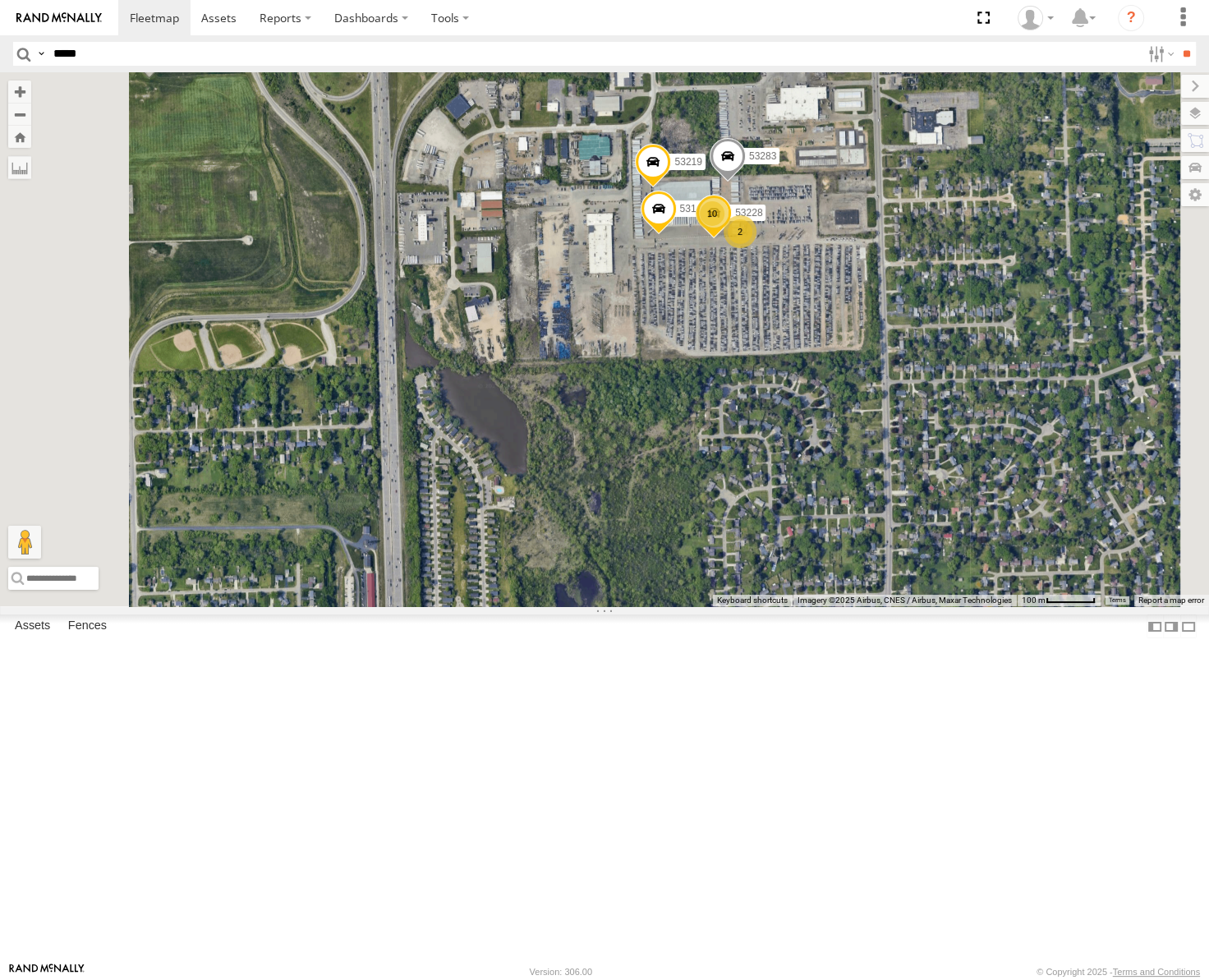
drag, startPoint x: 903, startPoint y: 353, endPoint x: 950, endPoint y: 627, distance: 278.0
click at [958, 606] on div "53147 53223 53247 53222 53258 53217 53137 53241 53235 53146 53271 53272 53151 5…" at bounding box center [604, 339] width 1209 height 534
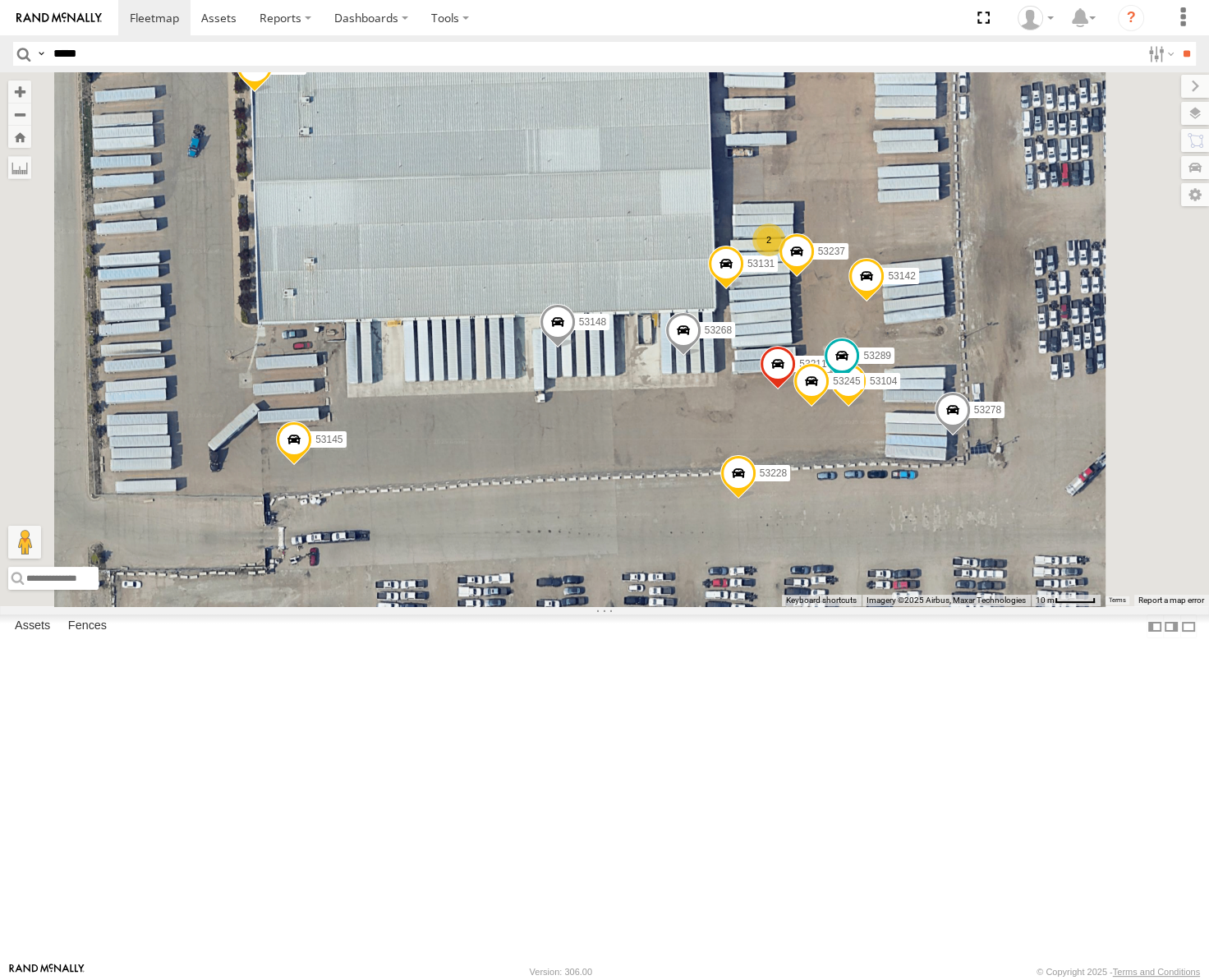
click at [204, 49] on input "*****" at bounding box center [594, 53] width 1094 height 24
type input "*****"
click at [1177, 42] on input "**" at bounding box center [1186, 53] width 19 height 24
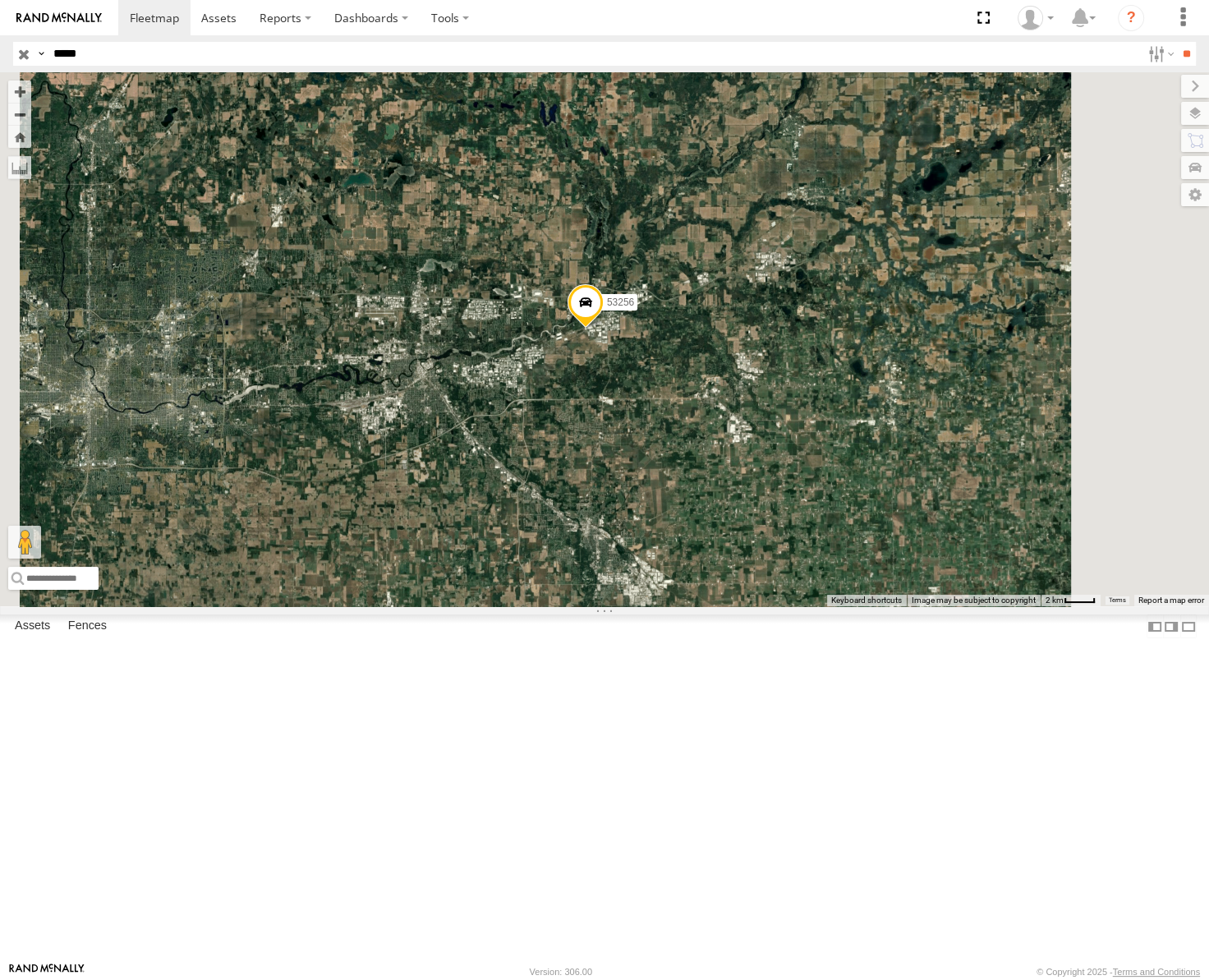
click at [20, 51] on input "button" at bounding box center [24, 53] width 21 height 24
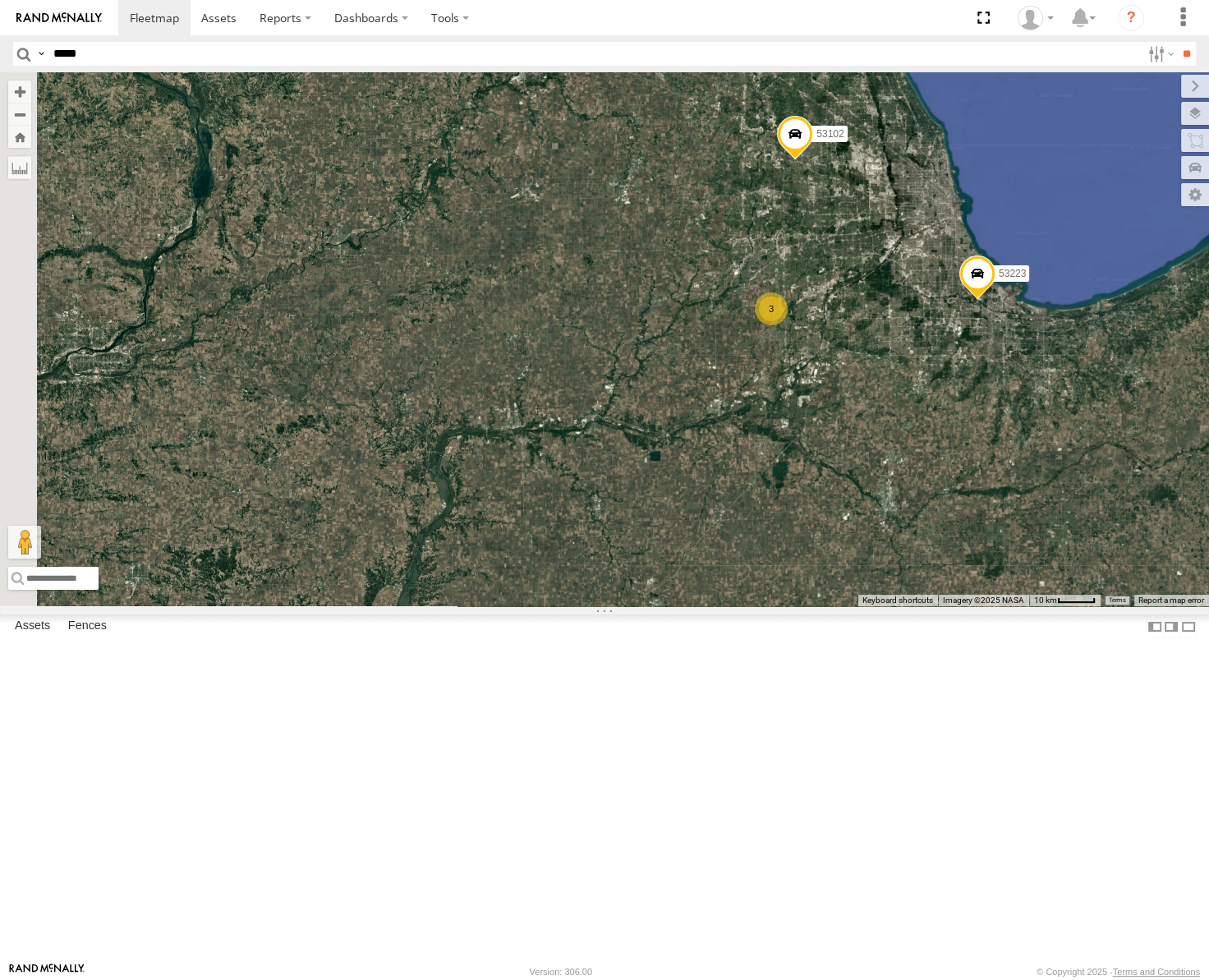
drag, startPoint x: 652, startPoint y: 460, endPoint x: 1014, endPoint y: 446, distance: 362.3
click at [1025, 447] on div "53147 53223 53258 53217 53286 53253 53137 53241 53235 53146 53272 53247 53246 5…" at bounding box center [604, 339] width 1209 height 534
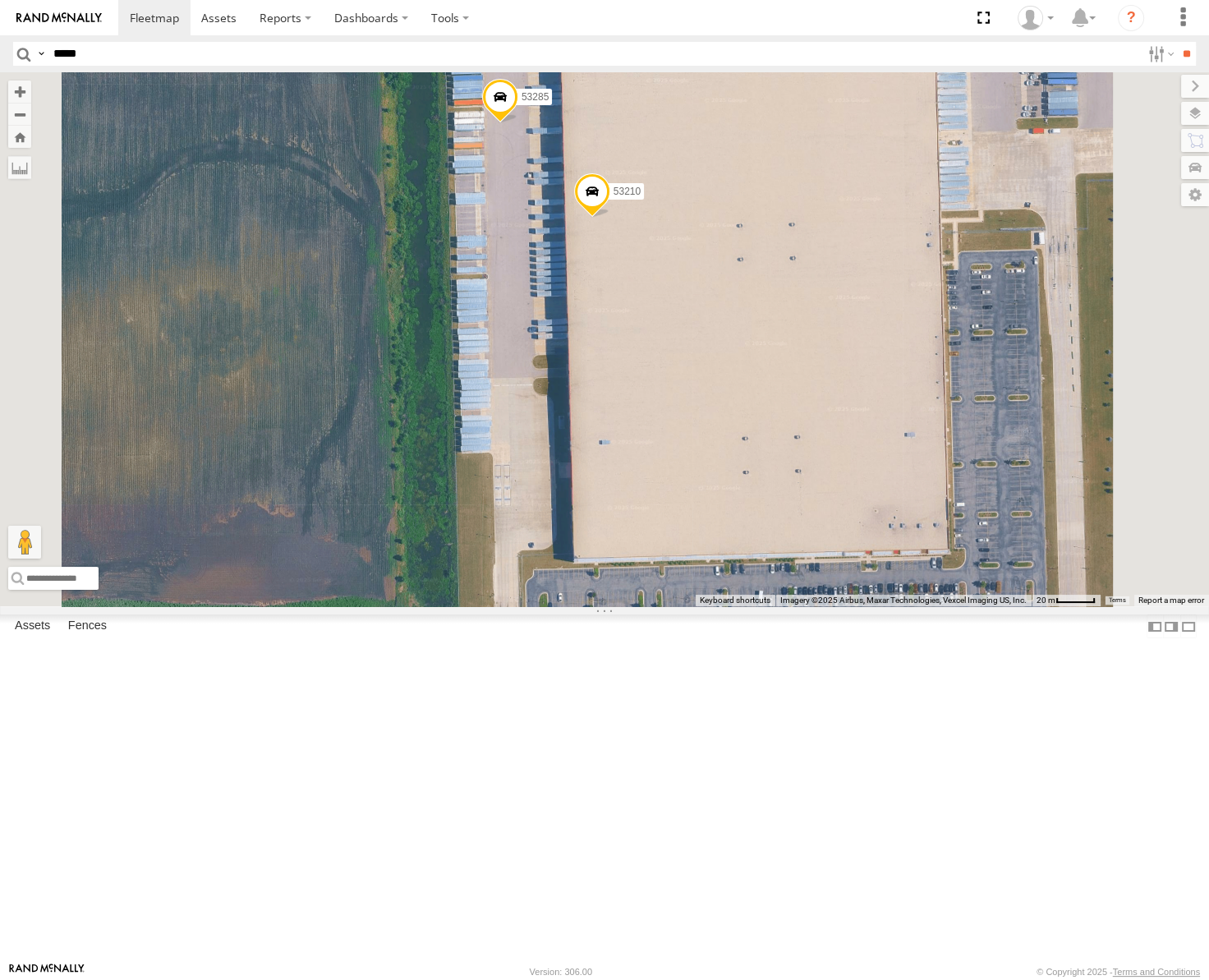
drag, startPoint x: 938, startPoint y: 349, endPoint x: 1027, endPoint y: 346, distance: 89.1
click at [935, 354] on div "53147 53223 53258 53217 53286 53253 53137 53241 53235 53146 53272 53247 53246 5…" at bounding box center [604, 339] width 1209 height 534
